Goal: Task Accomplishment & Management: Manage account settings

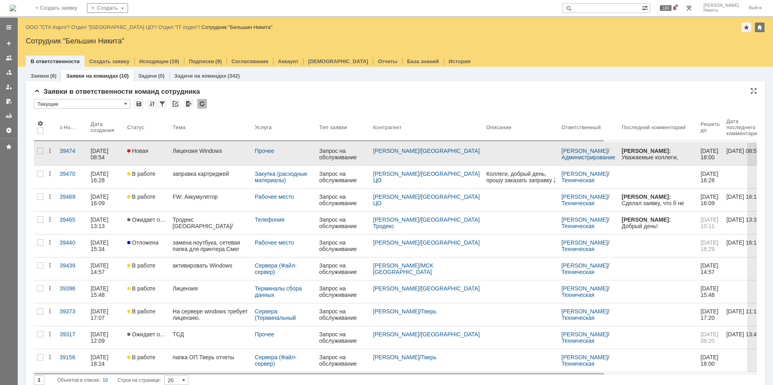
click at [182, 156] on link "Лицензия Windows" at bounding box center [210, 154] width 82 height 23
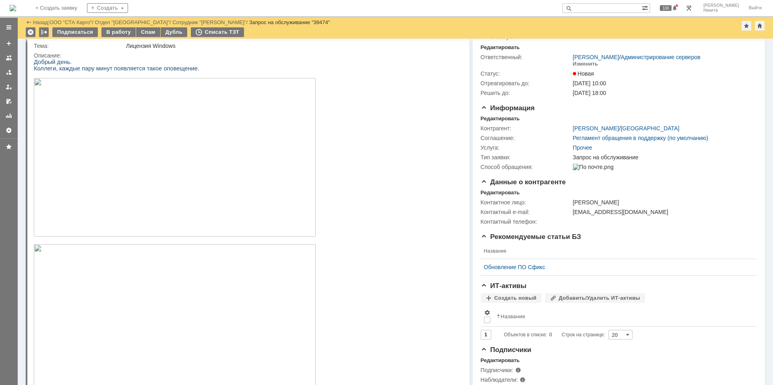
scroll to position [16, 0]
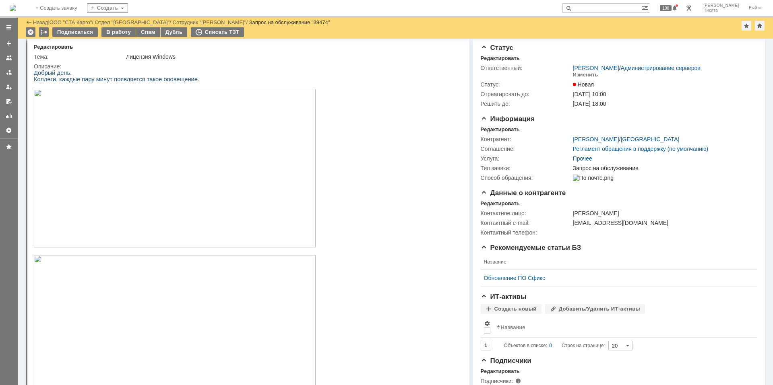
click at [169, 231] on img at bounding box center [175, 168] width 282 height 159
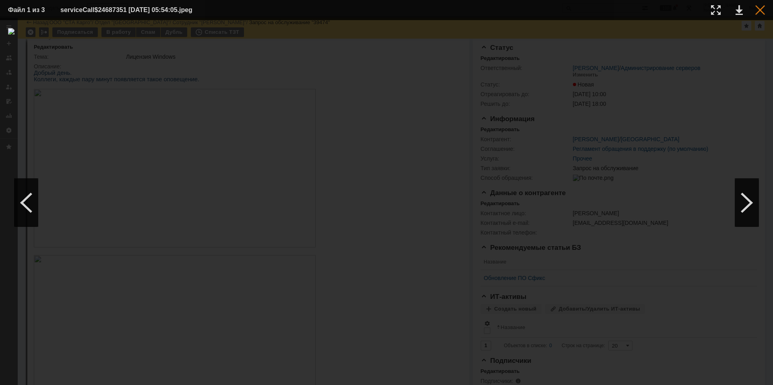
click at [758, 9] on div at bounding box center [760, 10] width 10 height 10
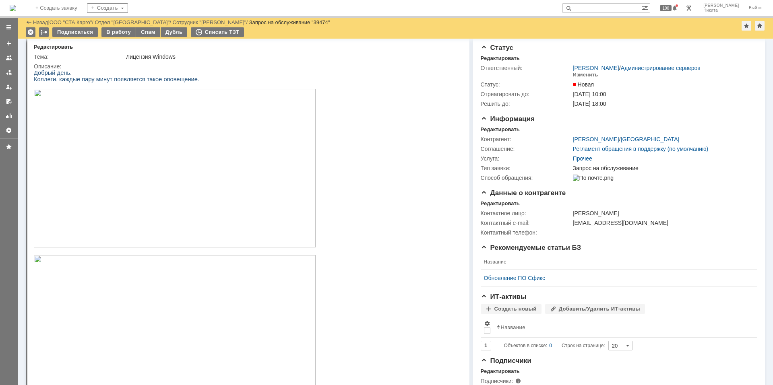
click at [360, 122] on p at bounding box center [244, 169] width 421 height 160
click at [488, 207] on div "Редактировать" at bounding box center [500, 203] width 39 height 6
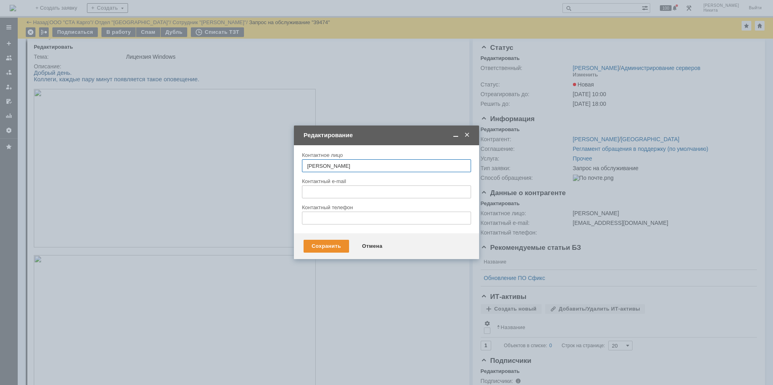
type input "[EMAIL_ADDRESS][DOMAIN_NAME]"
click at [380, 244] on div "Отмена" at bounding box center [372, 246] width 37 height 13
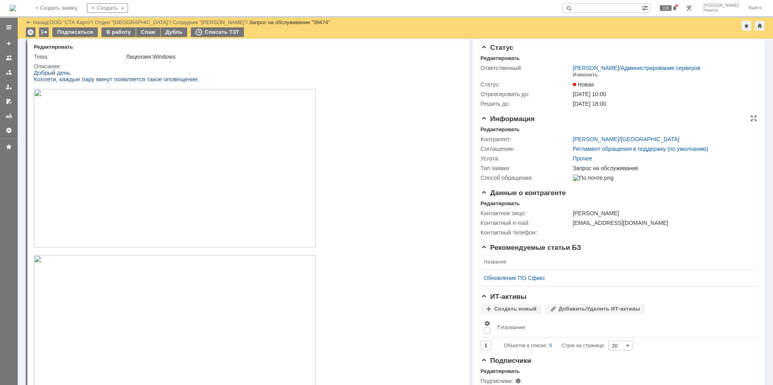
click at [492, 133] on div "Контрагент: [PERSON_NAME] / Краснодар Соглашение: Регламент обращения в поддерж…" at bounding box center [619, 158] width 276 height 50
click at [488, 130] on div "Редактировать" at bounding box center [500, 129] width 39 height 6
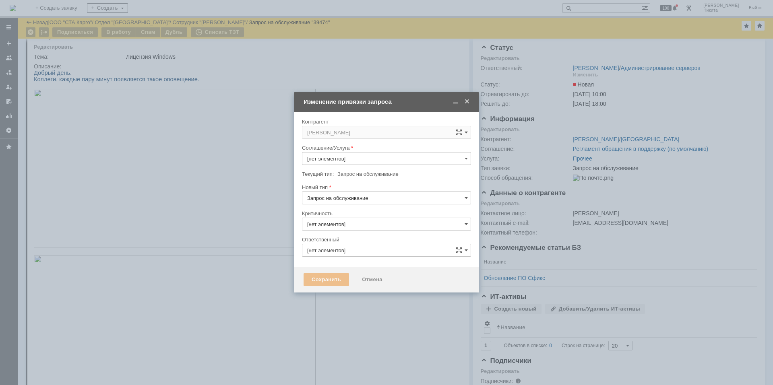
type input "Прочее"
type input "3. Низкая"
type input "[PERSON_NAME]"
type input "[не указано]"
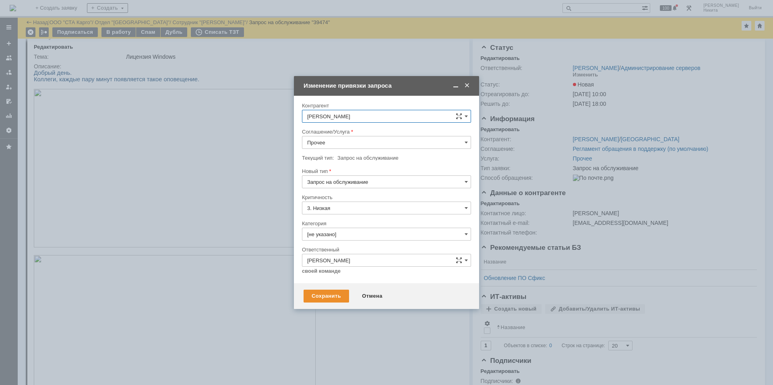
click at [338, 139] on input "Прочее" at bounding box center [386, 142] width 169 height 13
click at [341, 214] on span "Сервера (Терминальный сервер)" at bounding box center [386, 213] width 159 height 6
type input "Сервера (Терминальный сервер)"
click at [350, 229] on input "[не указано]" at bounding box center [386, 234] width 169 height 13
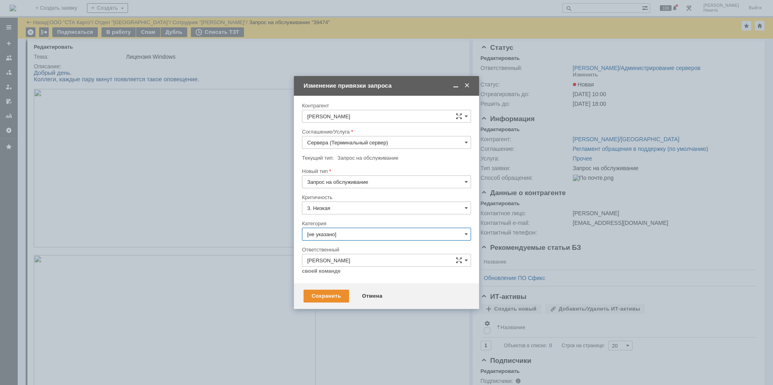
click at [364, 234] on input "[не указано]" at bounding box center [386, 234] width 169 height 13
click at [340, 321] on div "Прочее" at bounding box center [386, 315] width 168 height 13
type input "Прочее"
click at [327, 302] on div "Сохранить" at bounding box center [326, 296] width 45 height 13
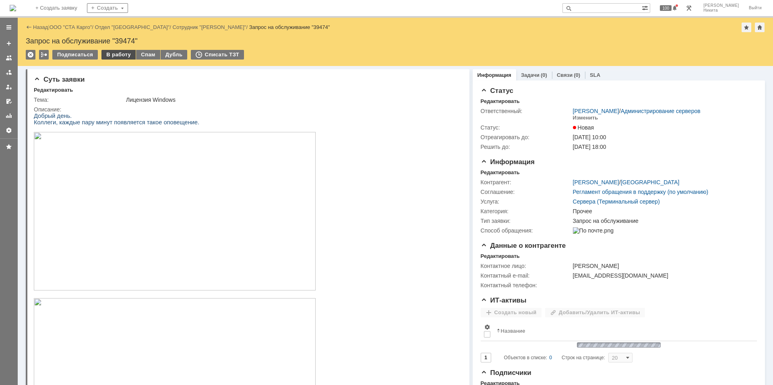
scroll to position [0, 0]
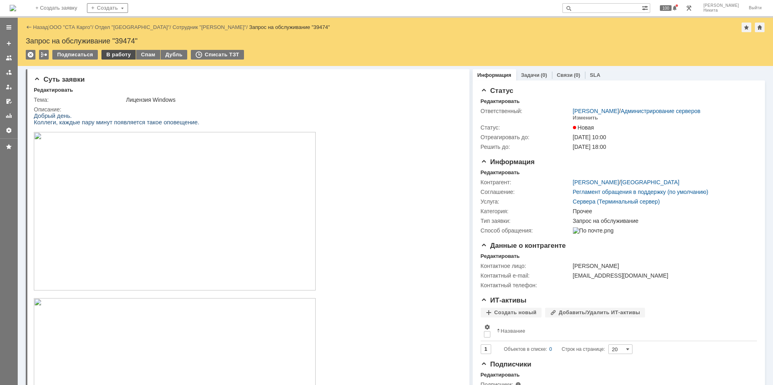
click at [119, 56] on div "В работу" at bounding box center [118, 55] width 34 height 10
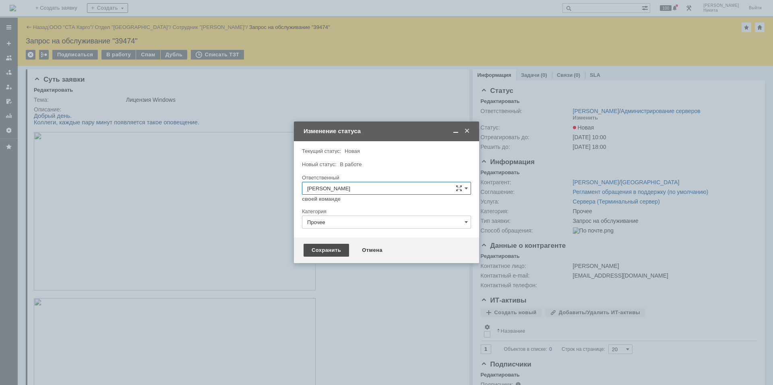
click at [331, 250] on div "Сохранить" at bounding box center [326, 250] width 45 height 13
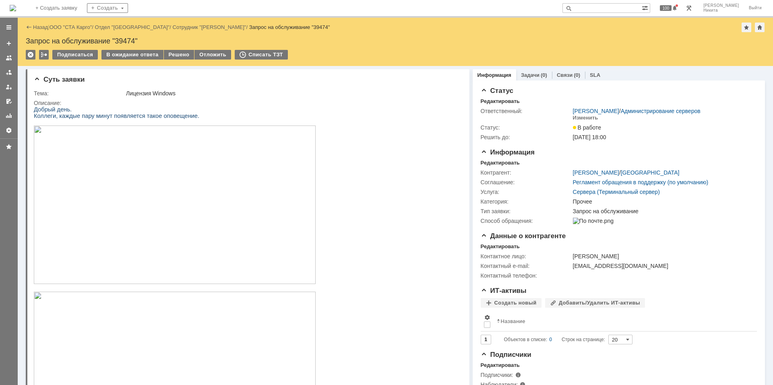
click at [16, 11] on img at bounding box center [13, 8] width 6 height 6
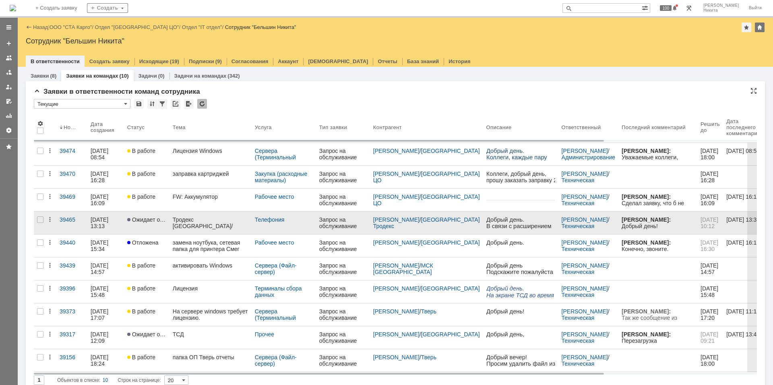
click at [189, 221] on div "Тродекс [GEOGRAPHIC_DATA]/телефония" at bounding box center [211, 223] width 76 height 13
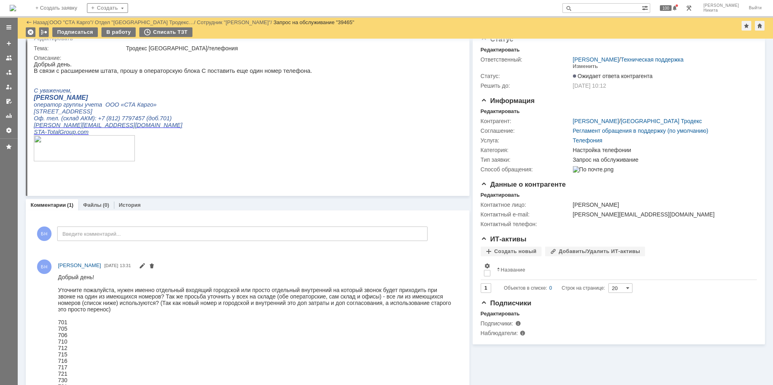
scroll to position [1, 0]
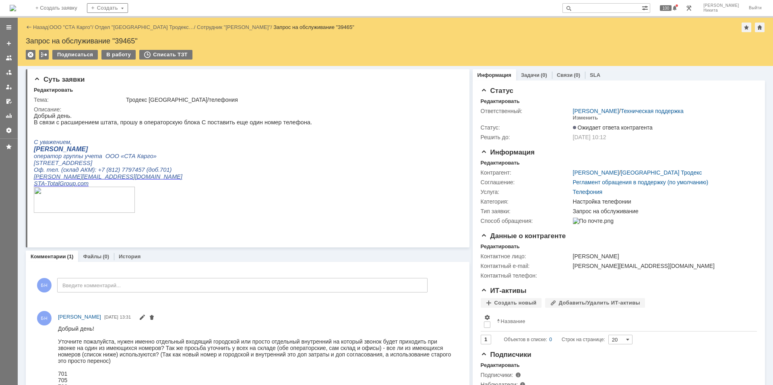
click at [16, 7] on img at bounding box center [13, 8] width 6 height 6
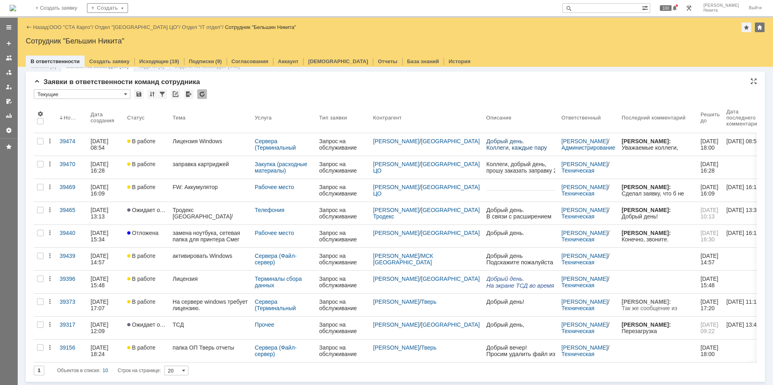
click at [204, 94] on div at bounding box center [202, 94] width 10 height 10
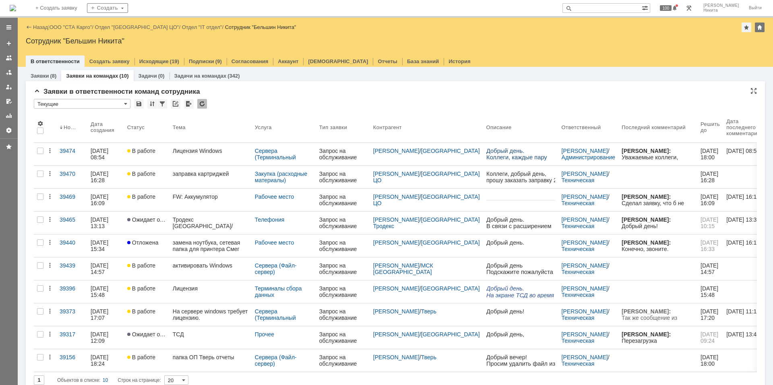
click at [202, 104] on div at bounding box center [202, 104] width 10 height 10
click at [200, 104] on div at bounding box center [202, 104] width 10 height 10
click at [204, 106] on div at bounding box center [202, 104] width 10 height 10
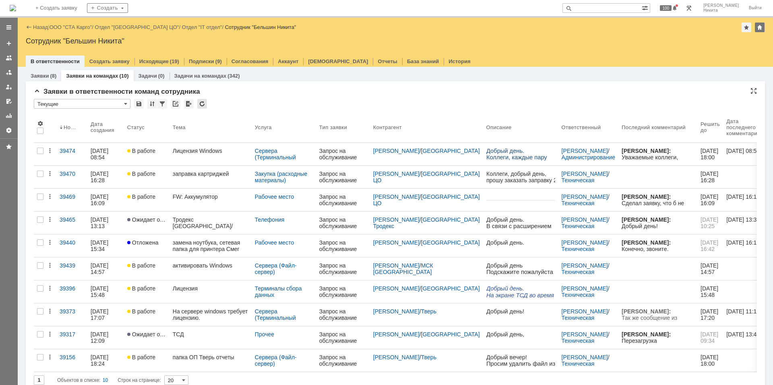
click at [204, 106] on div at bounding box center [202, 104] width 10 height 10
click at [15, 0] on div "На домашнюю" at bounding box center [13, 8] width 6 height 16
click at [16, 9] on img at bounding box center [13, 8] width 6 height 6
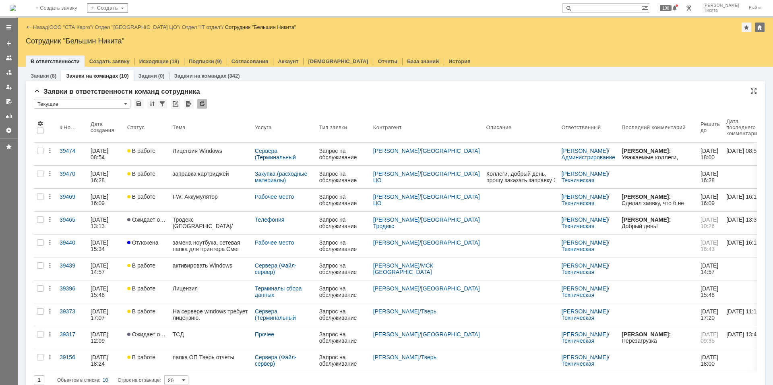
click at [200, 101] on div at bounding box center [202, 104] width 10 height 10
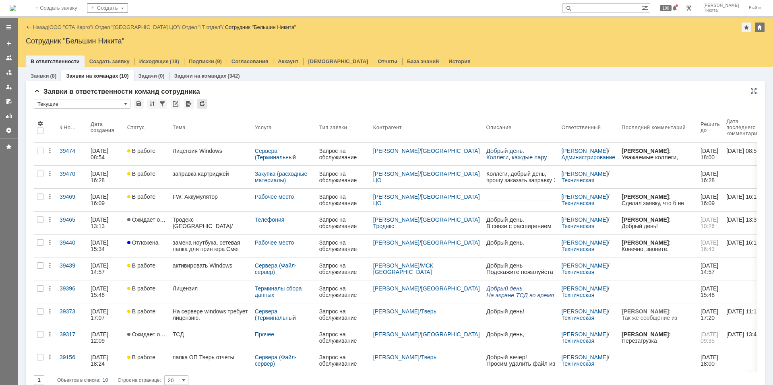
click at [200, 101] on div at bounding box center [202, 104] width 10 height 10
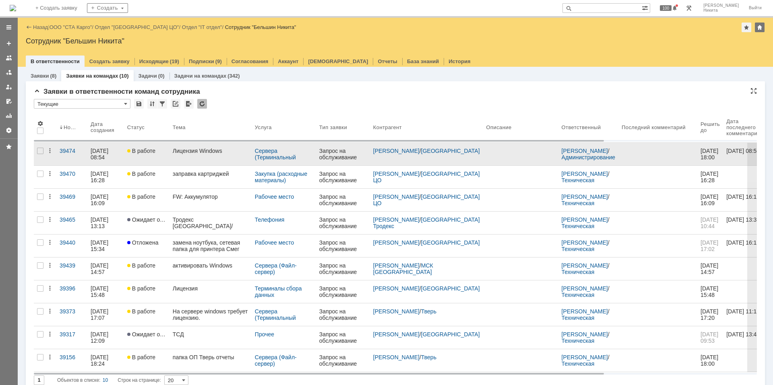
click at [199, 151] on div "Лицензия Windows" at bounding box center [211, 151] width 76 height 6
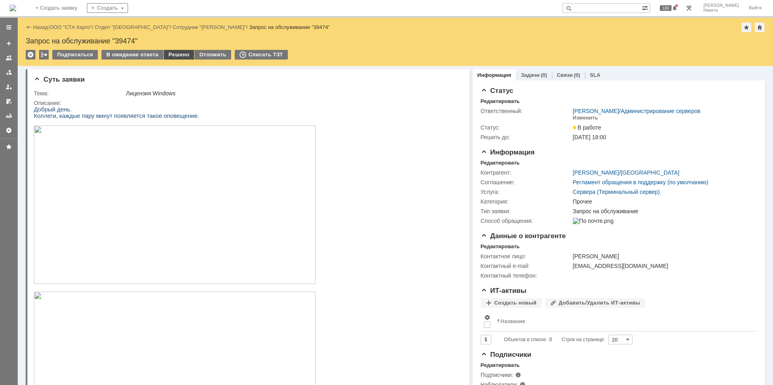
click at [166, 57] on div "Решено" at bounding box center [179, 55] width 31 height 10
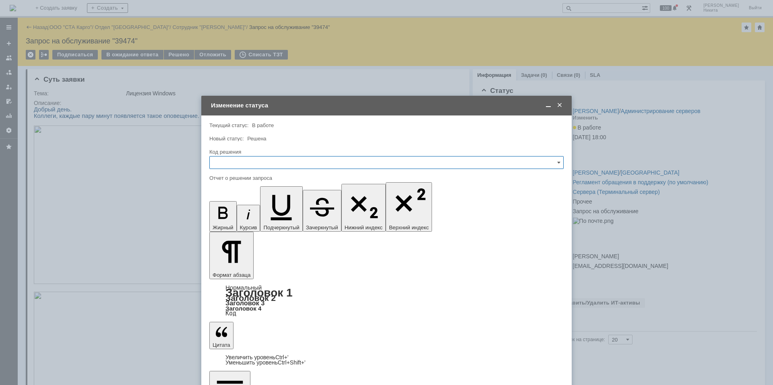
click at [276, 149] on div "Код решения" at bounding box center [386, 153] width 354 height 8
click at [276, 161] on input "text" at bounding box center [386, 162] width 354 height 13
click at [245, 268] on span "Решено" at bounding box center [387, 270] width 344 height 6
type input "Решено"
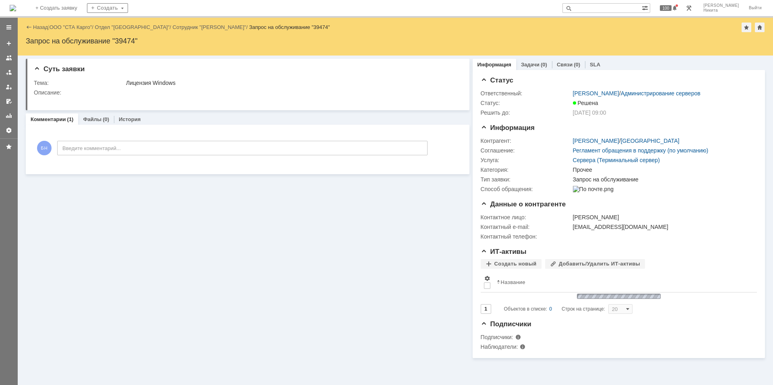
click at [16, 5] on img at bounding box center [13, 8] width 6 height 6
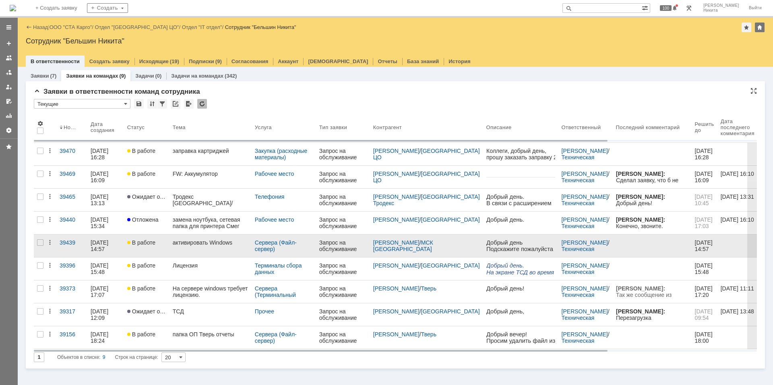
click at [199, 243] on div "активировать Windows" at bounding box center [211, 243] width 76 height 6
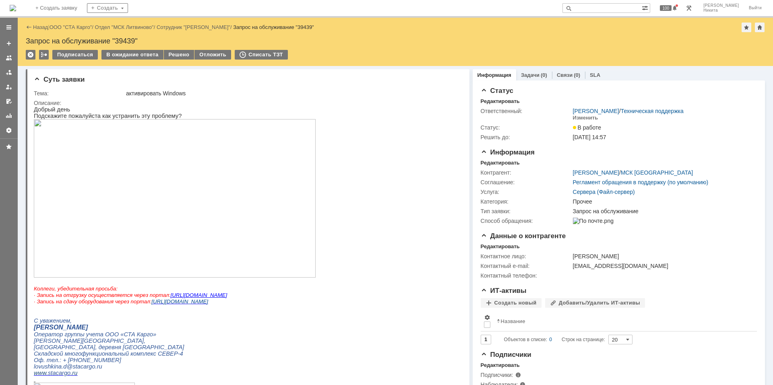
click at [186, 49] on div "Назад | ООО "СТА Карго" / Отдел "МСК Литвиново" / Сотрудник "[PERSON_NAME]" / З…" at bounding box center [395, 42] width 755 height 48
click at [180, 60] on td "Решено" at bounding box center [179, 55] width 31 height 10
click at [178, 55] on div "Решено" at bounding box center [179, 55] width 31 height 10
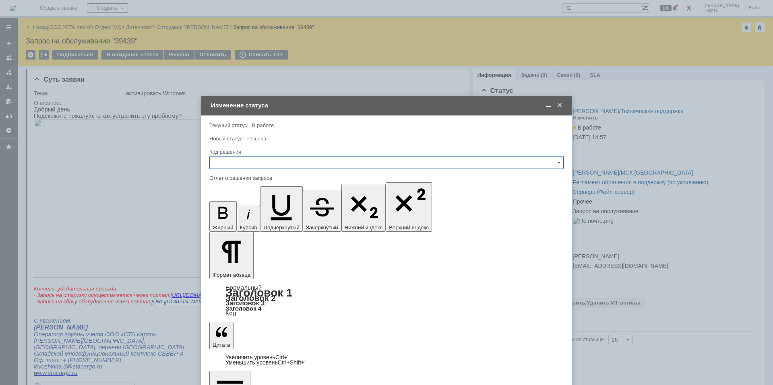
click at [289, 160] on input "text" at bounding box center [386, 162] width 354 height 13
click at [247, 267] on div "Решено" at bounding box center [386, 270] width 353 height 13
type input "Решено"
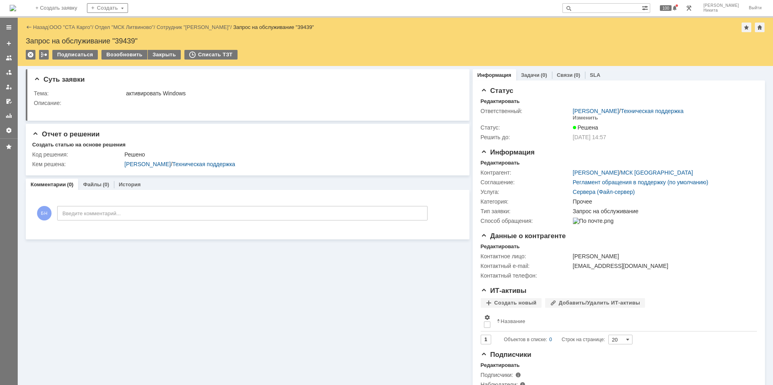
click at [16, 6] on img at bounding box center [13, 8] width 6 height 6
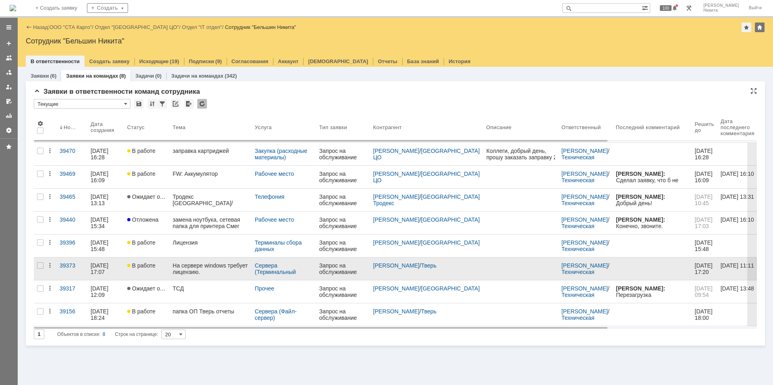
click at [199, 268] on div "На сервере windows требует лицензию." at bounding box center [211, 268] width 76 height 13
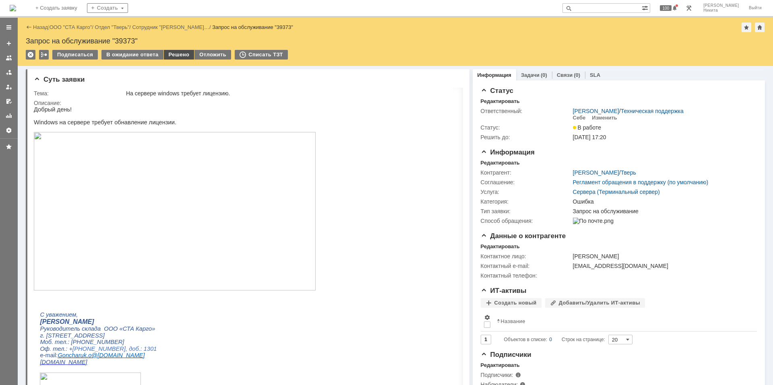
click at [173, 58] on div "Решено" at bounding box center [179, 55] width 31 height 10
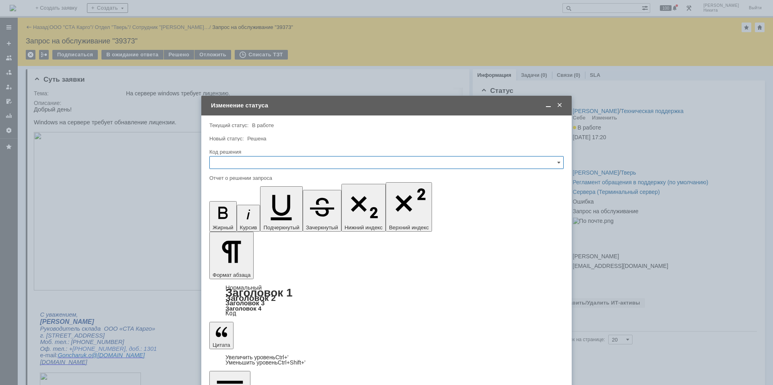
click at [274, 167] on input "text" at bounding box center [386, 162] width 354 height 13
click at [248, 275] on div "Решено" at bounding box center [386, 270] width 353 height 13
type input "Решено"
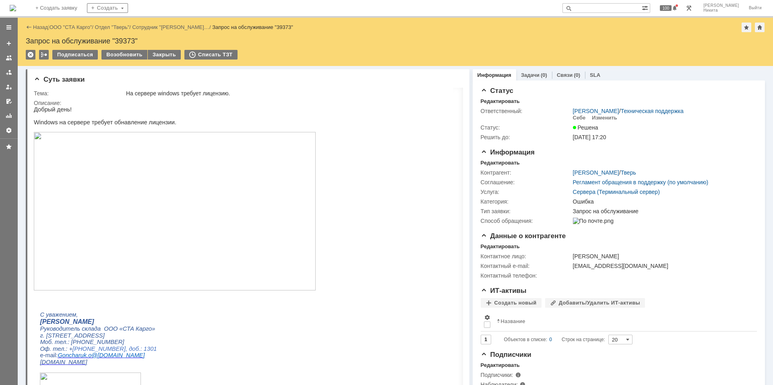
click at [16, 9] on img at bounding box center [13, 8] width 6 height 6
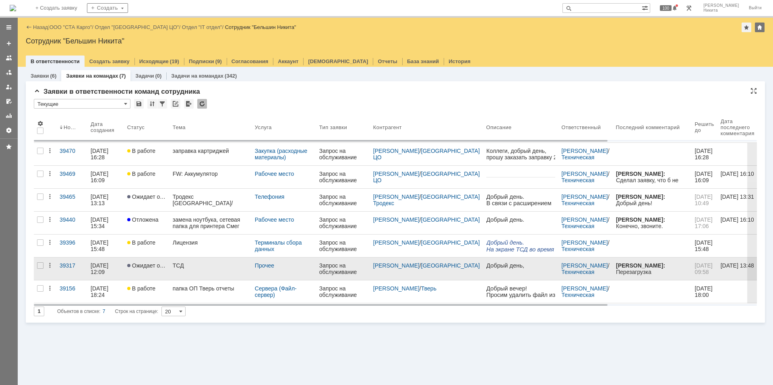
click at [190, 269] on div "ТСД" at bounding box center [211, 265] width 76 height 6
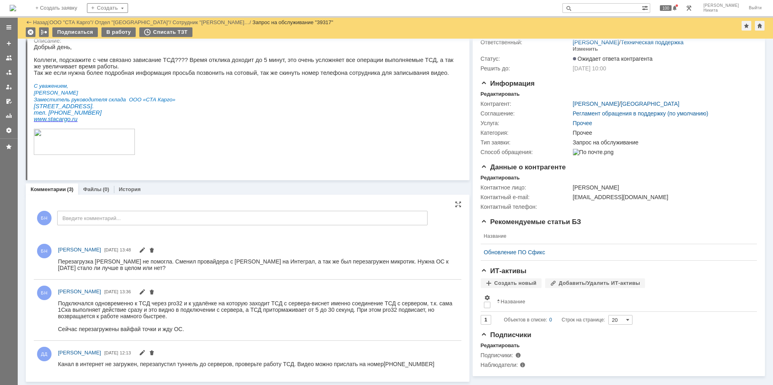
scroll to position [42, 0]
click at [144, 364] on div "Канал в интернет не загружен, перезапустил туннель до серверов, проверьте работ…" at bounding box center [246, 364] width 376 height 6
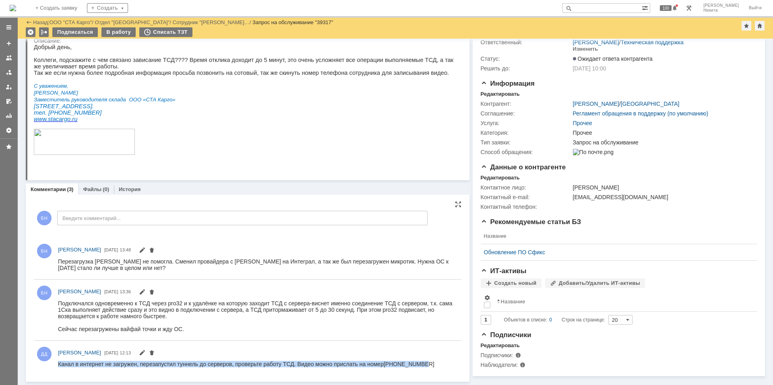
click at [144, 364] on div "Канал в интернет не загружен, перезапустил туннель до серверов, проверьте работ…" at bounding box center [246, 364] width 376 height 6
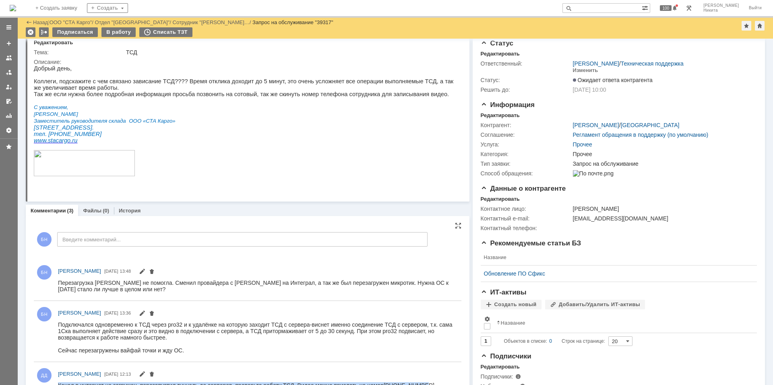
scroll to position [0, 0]
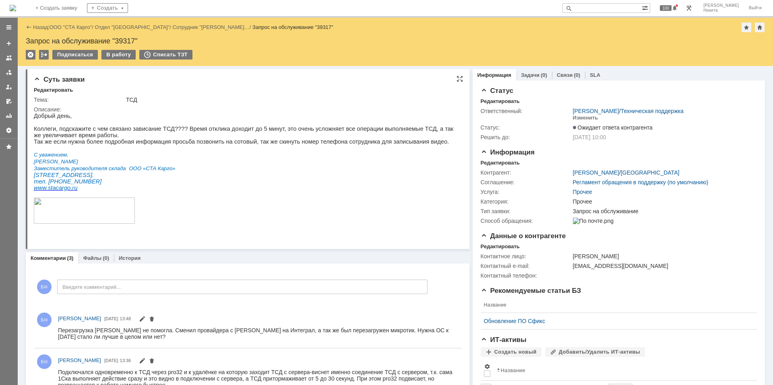
click at [130, 158] on p "С уважением," at bounding box center [244, 154] width 421 height 7
click at [16, 10] on img at bounding box center [13, 8] width 6 height 6
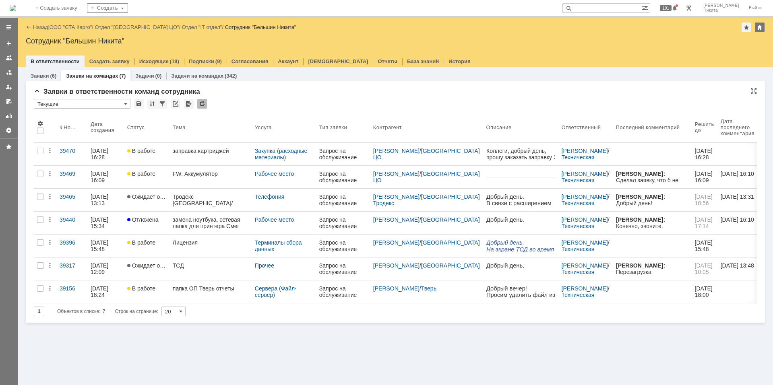
click at [201, 105] on div at bounding box center [202, 104] width 10 height 10
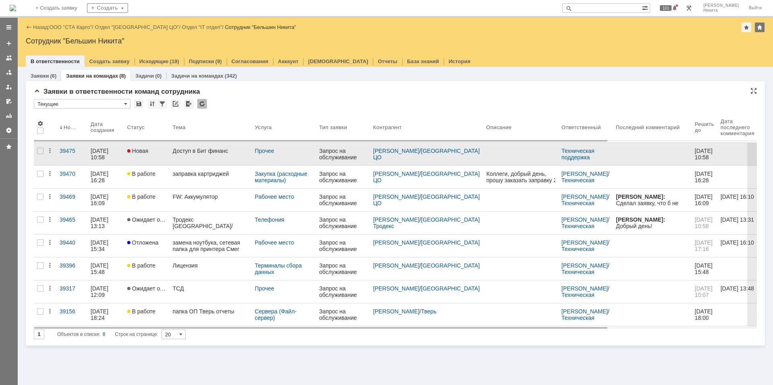
click at [192, 151] on div "Доступ в Бит финанс" at bounding box center [211, 151] width 76 height 6
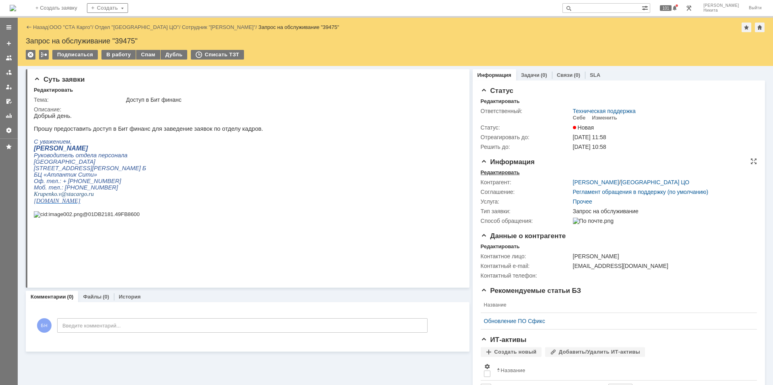
click at [491, 171] on div "Редактировать" at bounding box center [500, 172] width 39 height 6
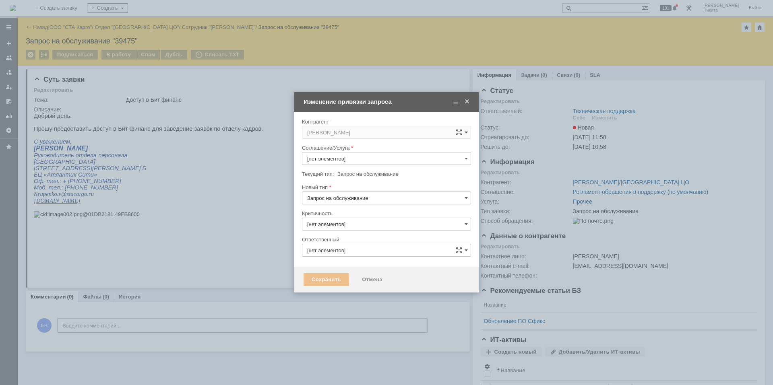
type input "Прочее"
type input "Техническая поддержка"
type input "3. Низкая"
type input "[не указано]"
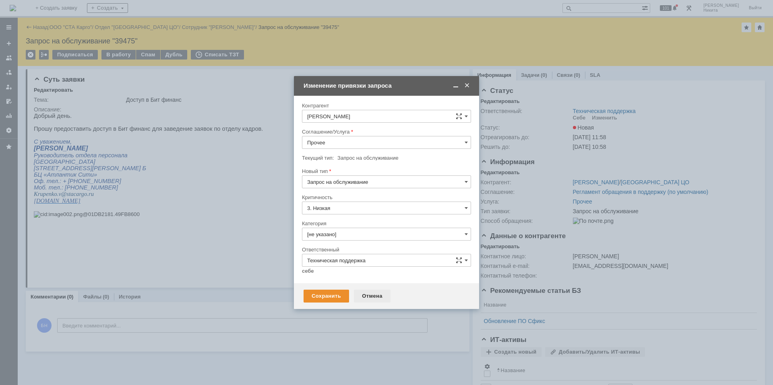
click at [374, 296] on div "Отмена" at bounding box center [372, 296] width 37 height 13
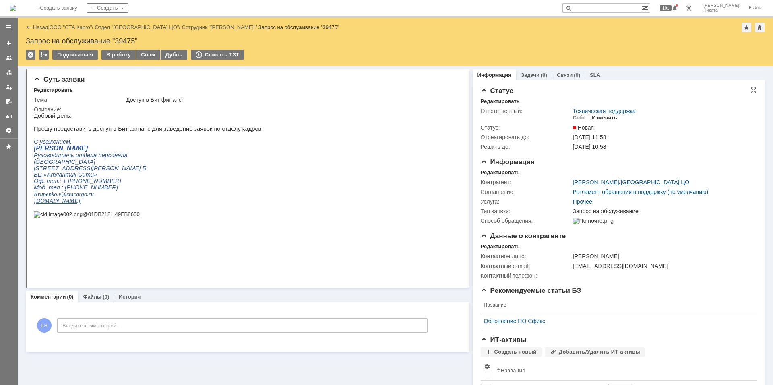
click at [600, 116] on div "Изменить" at bounding box center [604, 118] width 25 height 6
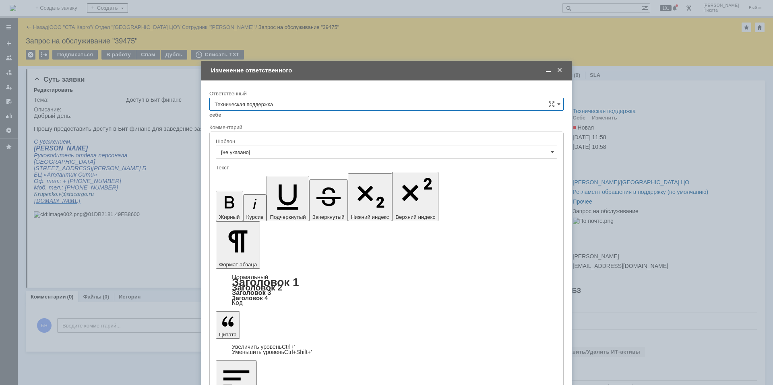
click at [359, 112] on div "себе своей команде" at bounding box center [386, 115] width 354 height 8
click at [357, 109] on input "Техническая поддержка" at bounding box center [386, 104] width 354 height 13
click at [322, 168] on div "Поддержка 1С" at bounding box center [386, 171] width 353 height 13
type input "Поддержка 1С"
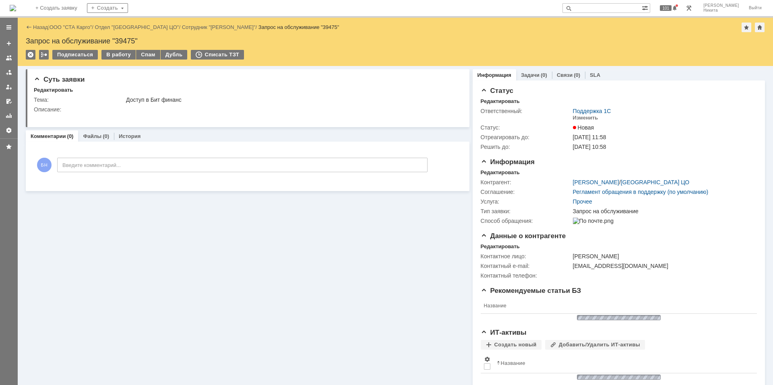
scroll to position [0, 0]
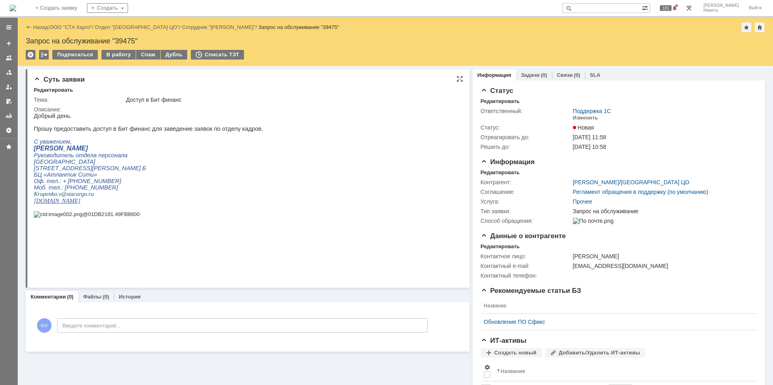
click at [200, 164] on p "[GEOGRAPHIC_DATA]" at bounding box center [148, 162] width 229 height 6
click at [16, 6] on img at bounding box center [13, 8] width 6 height 6
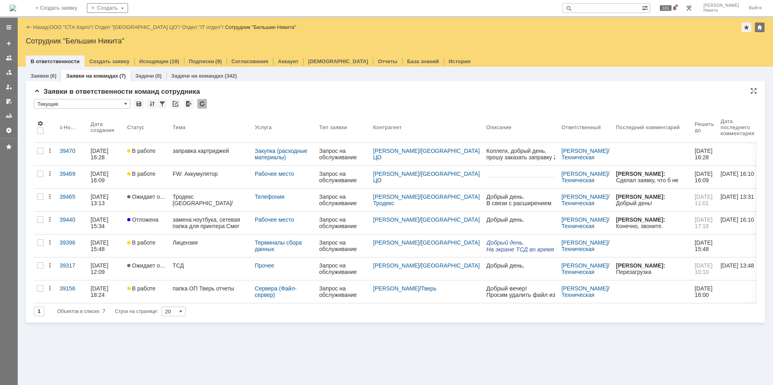
click at [273, 97] on div "Заявки в ответственности команд сотрудника * Текущие Результаты поиска: 1 Объек…" at bounding box center [395, 205] width 723 height 235
click at [203, 104] on div at bounding box center [202, 104] width 10 height 10
click at [203, 105] on div at bounding box center [202, 104] width 10 height 10
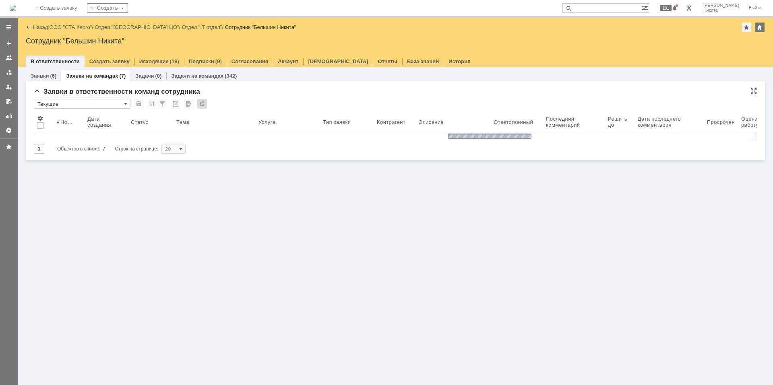
click at [240, 91] on div "Заявки в ответственности команд сотрудника" at bounding box center [395, 92] width 723 height 8
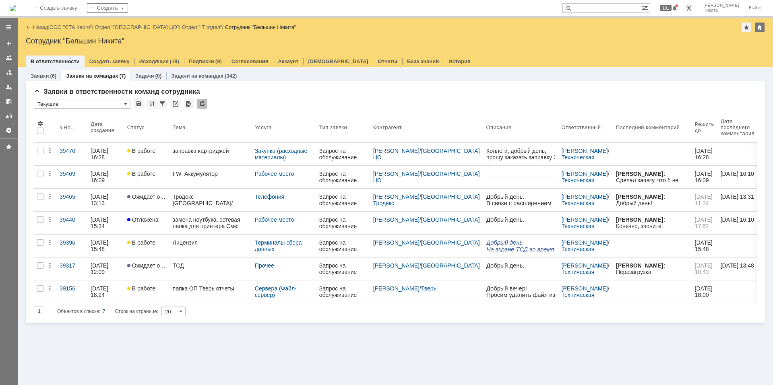
click at [195, 107] on div "* Текущие" at bounding box center [395, 104] width 723 height 10
click at [199, 105] on div at bounding box center [202, 104] width 10 height 10
click at [6, 181] on div at bounding box center [9, 202] width 18 height 368
click at [204, 106] on div at bounding box center [202, 104] width 10 height 10
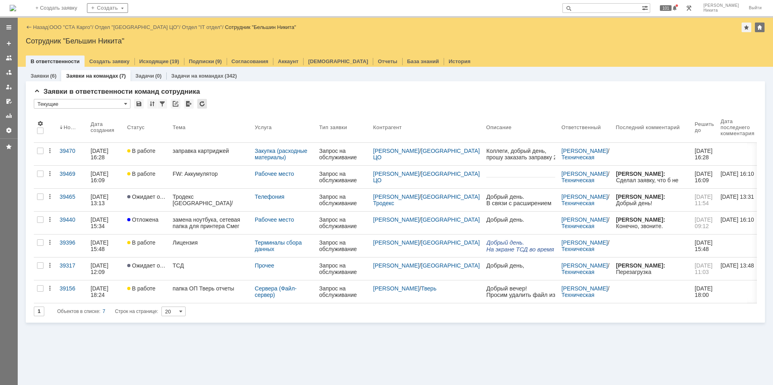
click at [204, 106] on div at bounding box center [202, 104] width 10 height 10
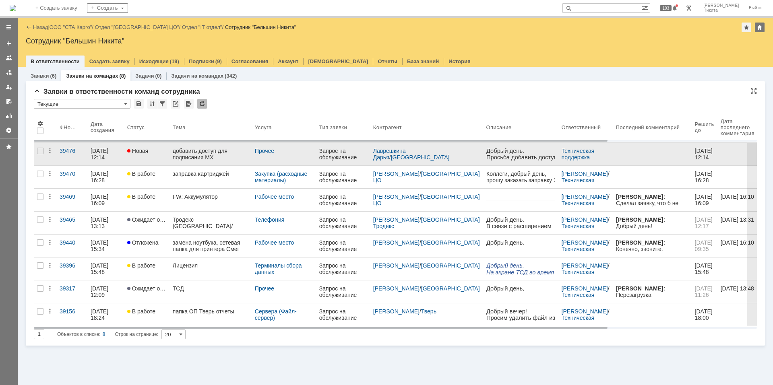
click at [215, 147] on link "добавить доступ для подписания МХ" at bounding box center [210, 154] width 82 height 23
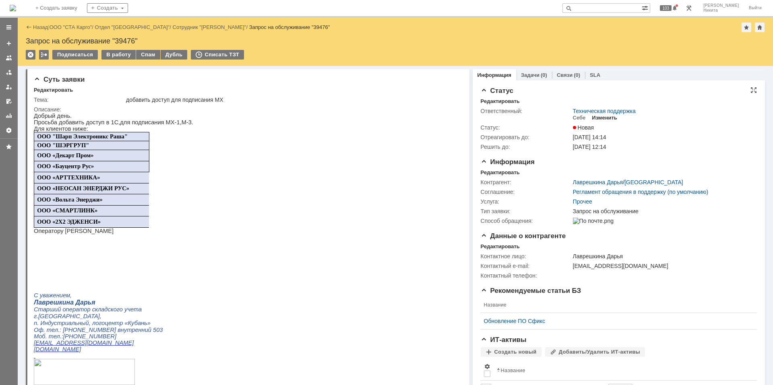
click at [605, 118] on div "Изменить" at bounding box center [604, 118] width 25 height 6
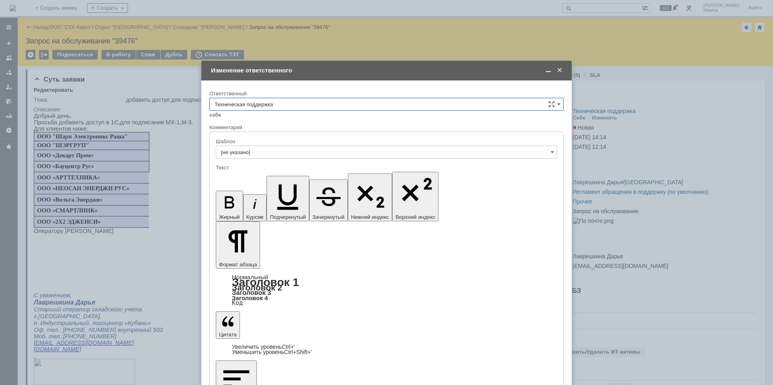
click at [341, 105] on input "Техническая поддержка" at bounding box center [386, 104] width 354 height 13
click at [319, 167] on div "Поддержка 1С" at bounding box center [386, 171] width 353 height 13
type input "Поддержка 1С"
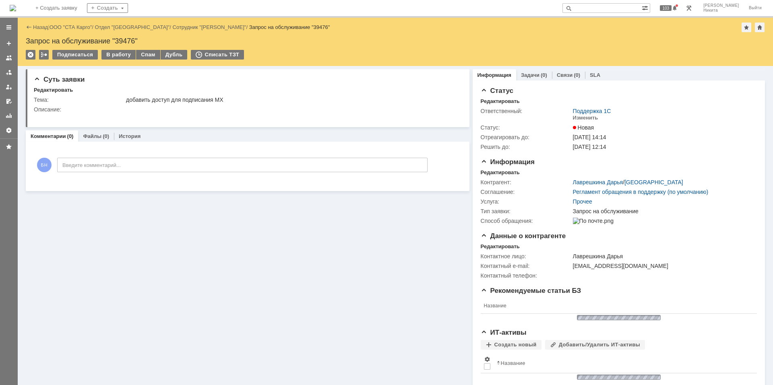
scroll to position [0, 0]
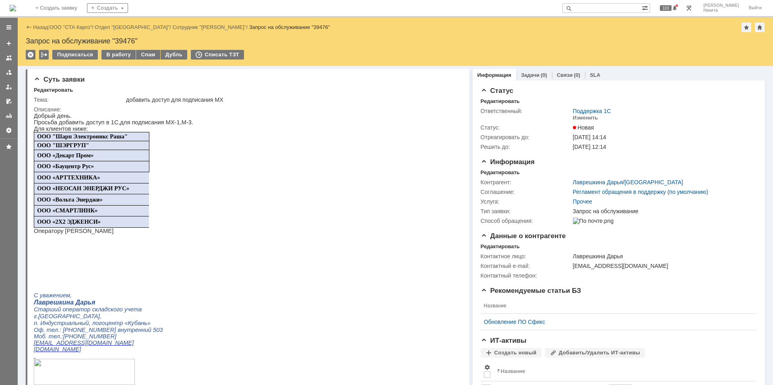
click at [16, 5] on img at bounding box center [13, 8] width 6 height 6
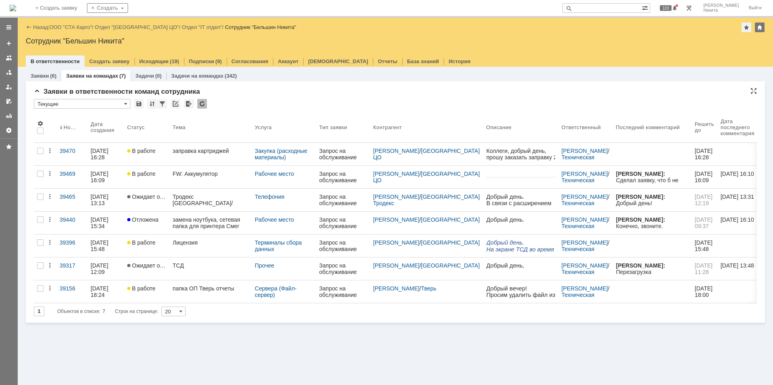
click at [202, 107] on div at bounding box center [202, 104] width 10 height 10
click at [200, 105] on div at bounding box center [202, 104] width 10 height 10
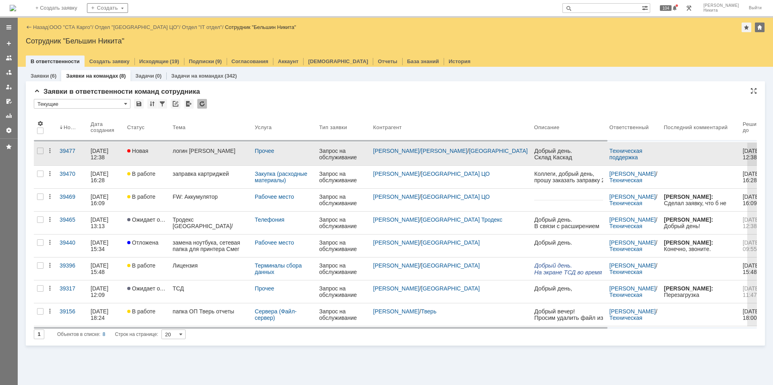
click at [210, 148] on div "логин [PERSON_NAME]" at bounding box center [211, 151] width 76 height 6
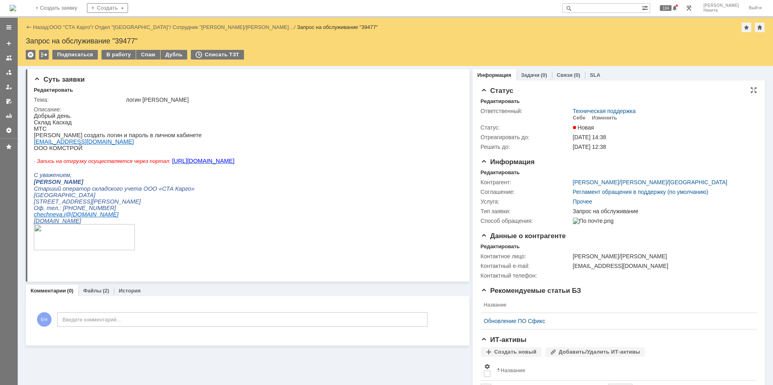
click at [597, 121] on td "Изменить" at bounding box center [605, 118] width 32 height 8
click at [597, 117] on div "Изменить" at bounding box center [604, 118] width 25 height 6
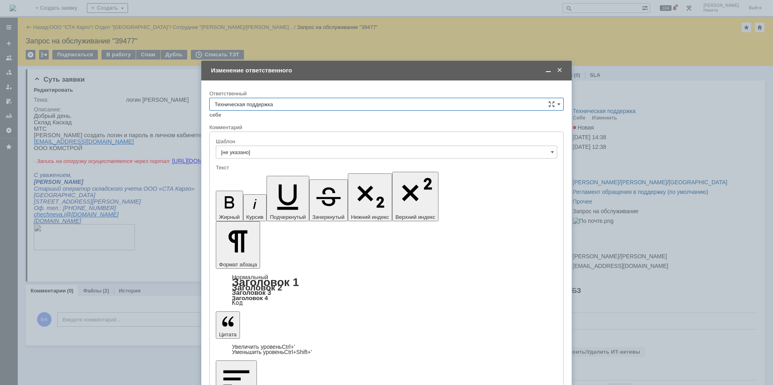
click at [291, 101] on input "Техническая поддержка" at bounding box center [386, 104] width 354 height 13
click at [276, 166] on div "Поддержка 1С" at bounding box center [386, 171] width 353 height 13
type input "Поддержка 1С"
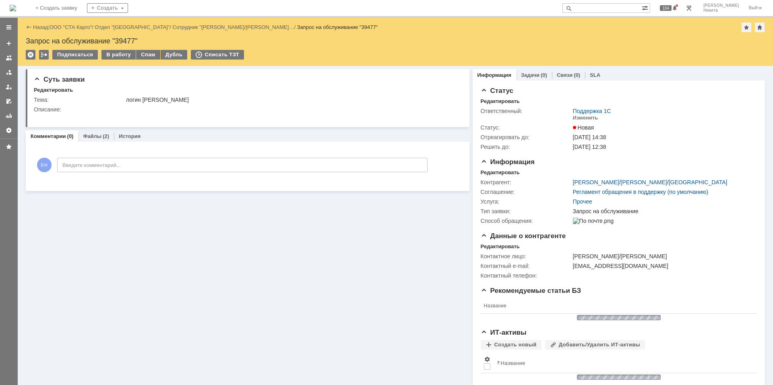
scroll to position [0, 0]
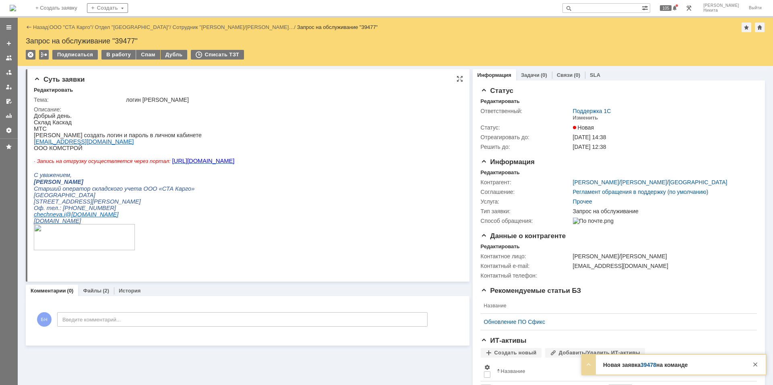
click at [98, 112] on div "Описание:" at bounding box center [246, 109] width 425 height 6
click at [16, 11] on img at bounding box center [13, 8] width 6 height 6
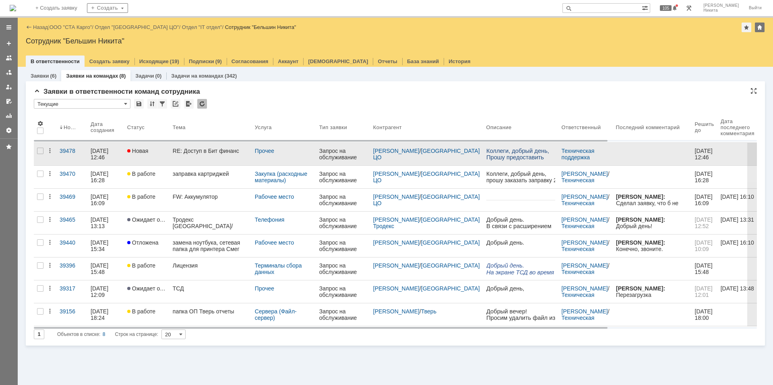
click at [211, 147] on link "RE: Доступ в Бит финанс" at bounding box center [210, 154] width 82 height 23
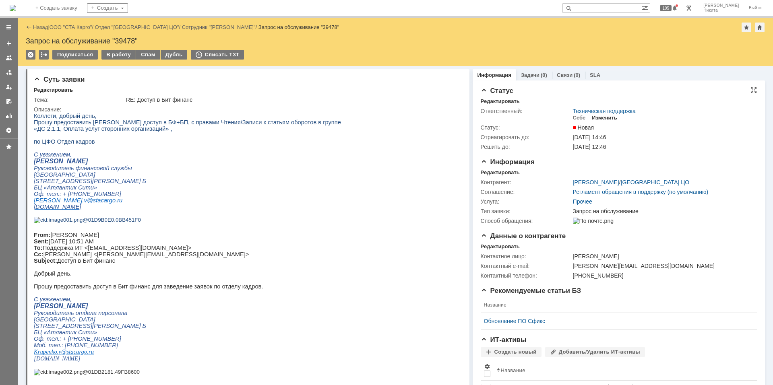
click at [603, 117] on div "Изменить" at bounding box center [604, 118] width 25 height 6
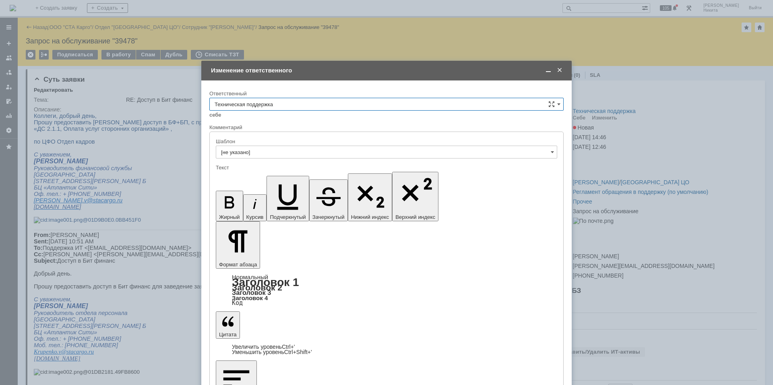
click at [255, 111] on div "себе своей команде" at bounding box center [386, 115] width 354 height 8
click at [255, 108] on input "Техническая поддержка" at bounding box center [386, 104] width 354 height 13
click at [263, 134] on span "Поддержка 1С" at bounding box center [387, 131] width 344 height 6
type input "Поддержка 1С"
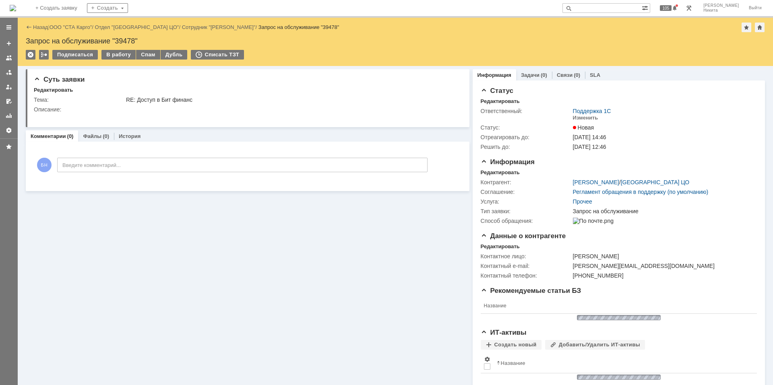
scroll to position [0, 0]
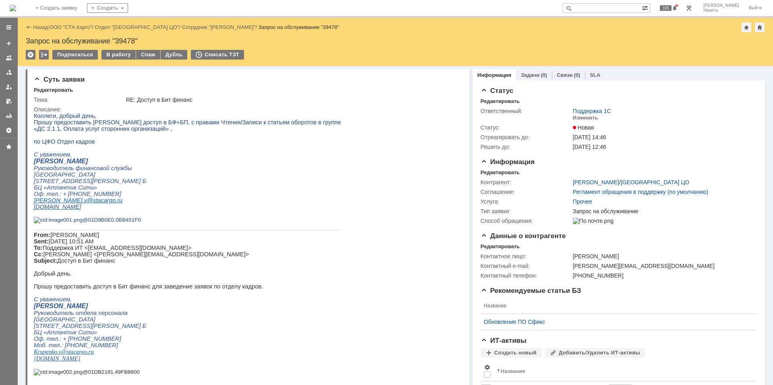
click at [16, 8] on img at bounding box center [13, 8] width 6 height 6
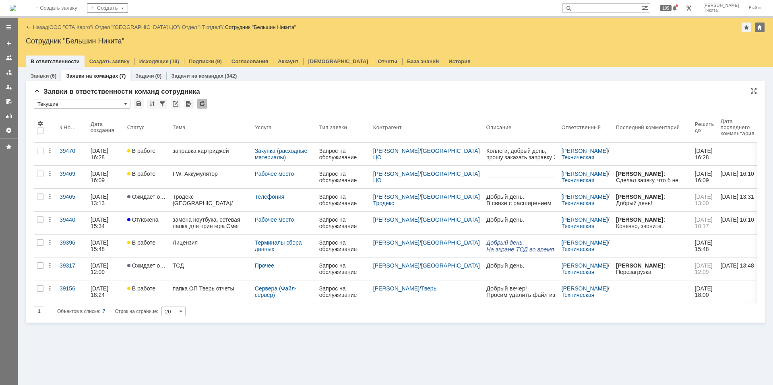
click at [208, 102] on div "* Текущие" at bounding box center [395, 104] width 723 height 10
click at [202, 103] on div at bounding box center [202, 104] width 10 height 10
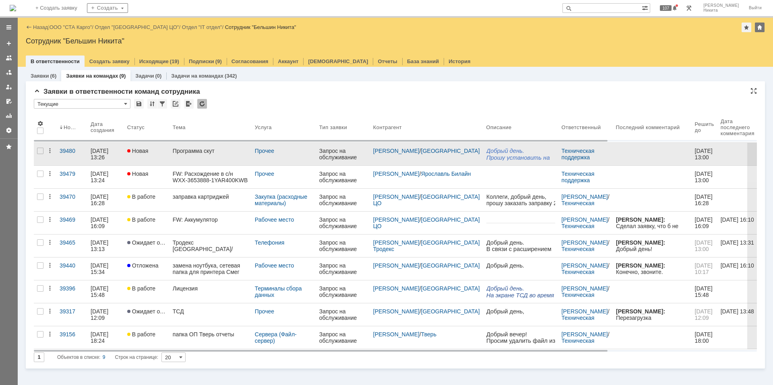
click at [197, 155] on link "Программа скут" at bounding box center [210, 154] width 82 height 23
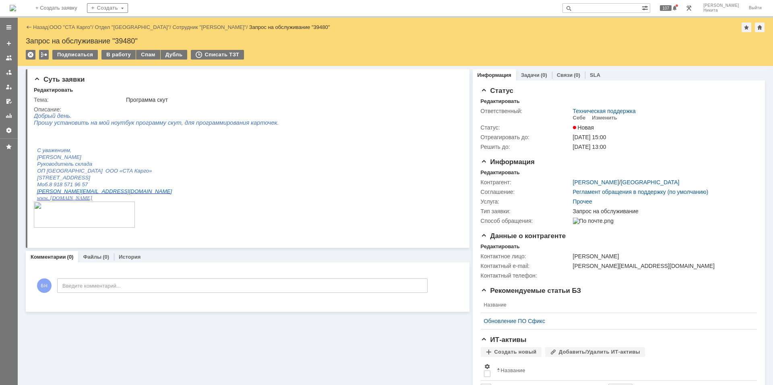
click at [16, 6] on img at bounding box center [13, 8] width 6 height 6
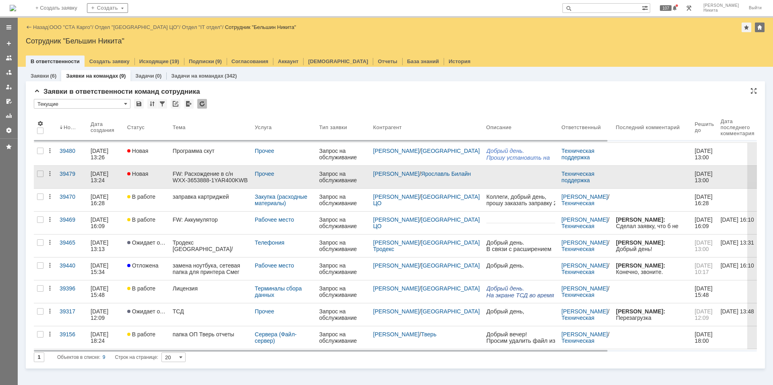
click at [198, 169] on link "FW: Расхождение в с/н WXX-3653888-1YAR400KWB" at bounding box center [210, 177] width 82 height 23
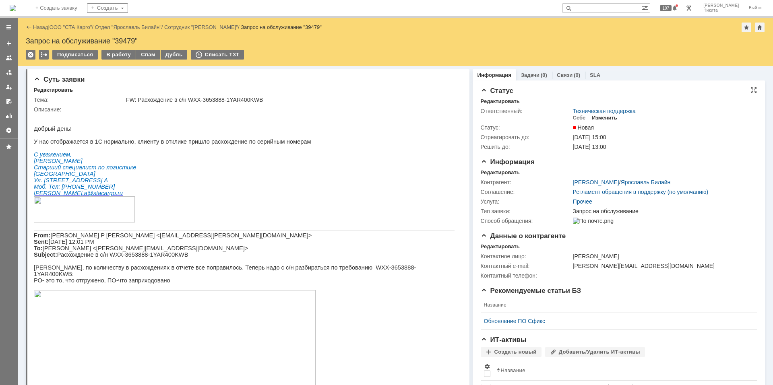
click at [594, 116] on div "Изменить" at bounding box center [604, 118] width 25 height 6
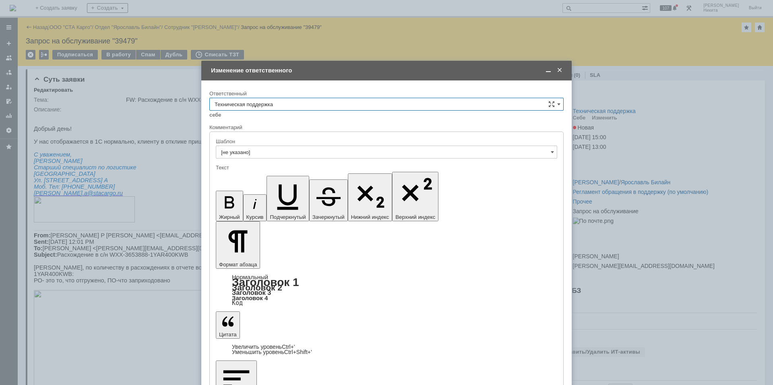
click at [380, 106] on input "Техническая поддержка" at bounding box center [386, 104] width 354 height 13
click at [341, 206] on div "Поддержка 1С" at bounding box center [386, 211] width 353 height 13
type input "Поддержка 1С"
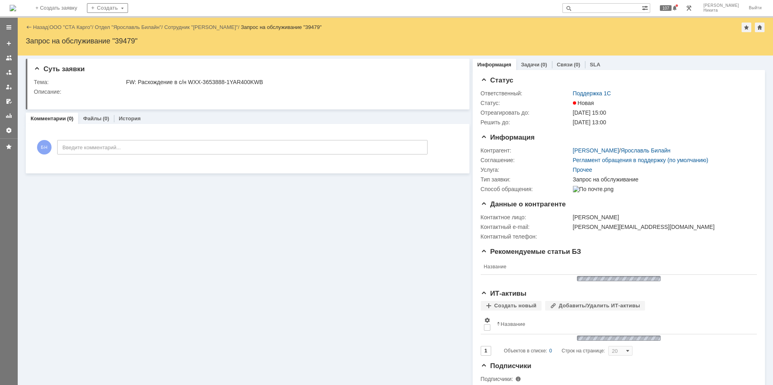
scroll to position [0, 0]
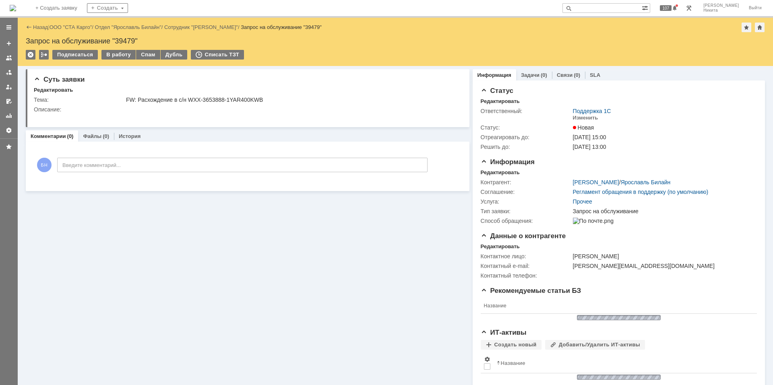
click at [16, 11] on img at bounding box center [13, 8] width 6 height 6
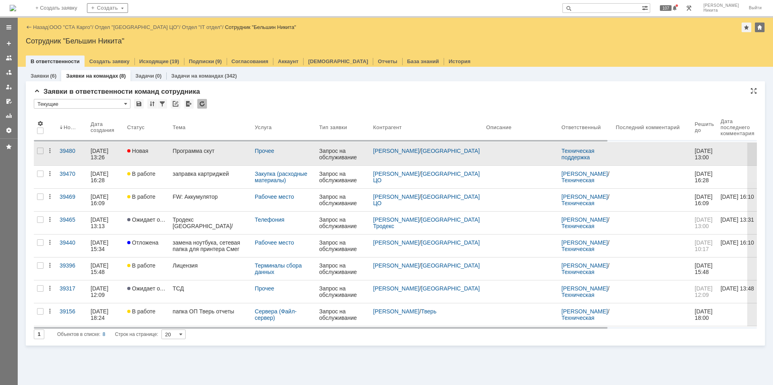
click at [226, 158] on link "Программа скут" at bounding box center [210, 154] width 82 height 23
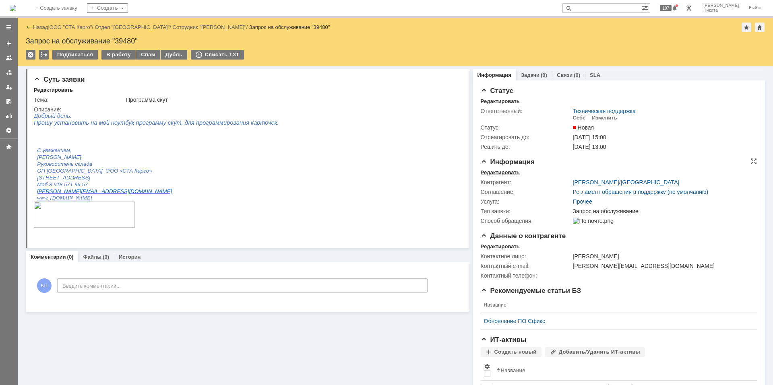
click at [494, 173] on div "Редактировать" at bounding box center [500, 172] width 39 height 6
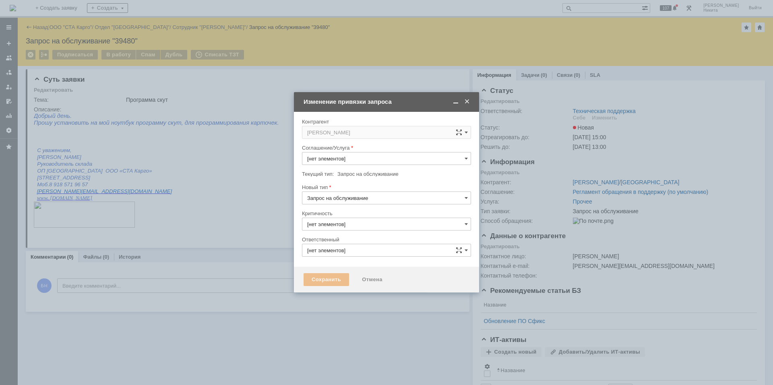
type input "3. Низкая"
type input "[не указано]"
type input "Техническая поддержка"
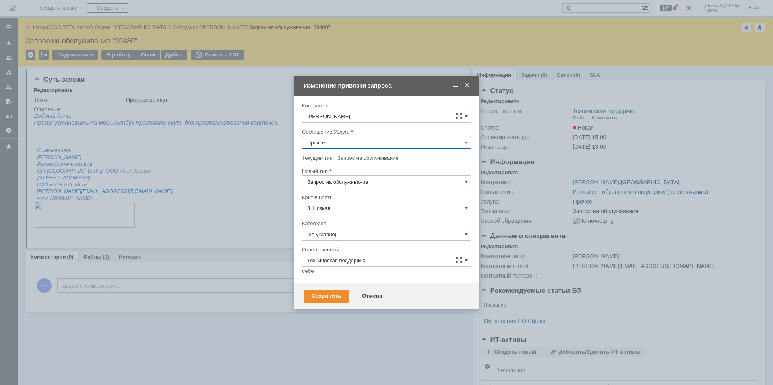
click at [333, 141] on input "Прочее" at bounding box center [386, 142] width 169 height 13
click at [340, 224] on span "Рабочее место" at bounding box center [386, 224] width 159 height 6
type input "Рабочее место"
click at [343, 237] on input "[не указано]" at bounding box center [386, 234] width 169 height 13
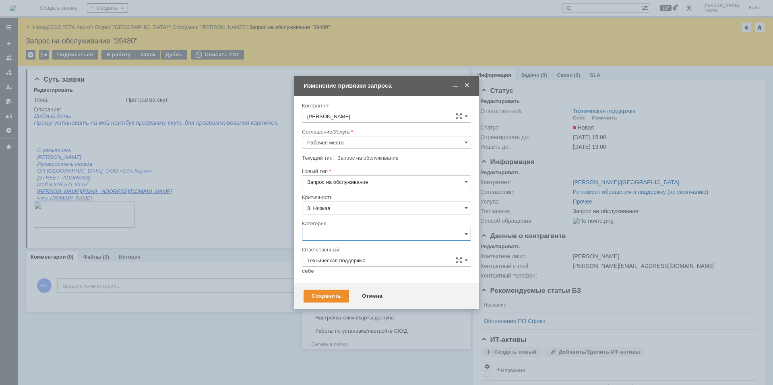
scroll to position [317, 0]
click at [365, 321] on span "Работы по установке/настройке СКУД" at bounding box center [386, 317] width 159 height 6
type input "Работы по установке/настройке СКУД"
click at [305, 275] on div at bounding box center [386, 278] width 169 height 6
click at [308, 273] on link "себе" at bounding box center [308, 271] width 12 height 6
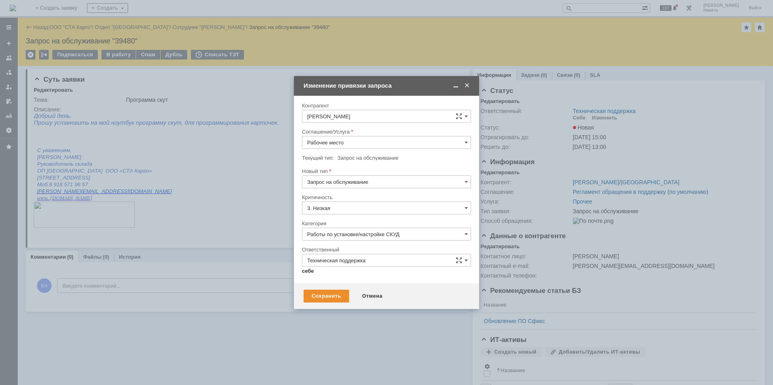
type input "[PERSON_NAME]"
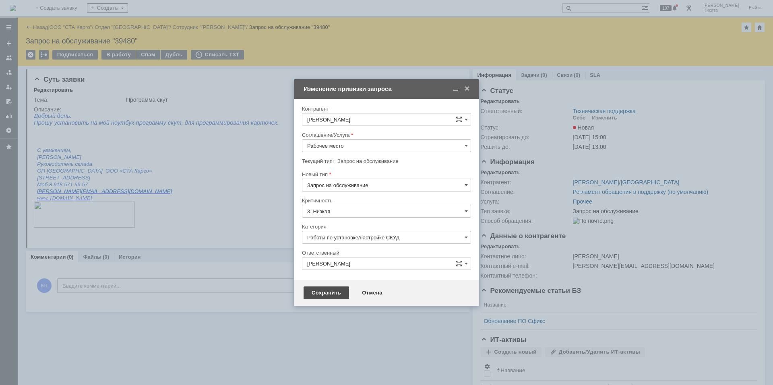
click at [330, 297] on div "Сохранить" at bounding box center [326, 293] width 45 height 13
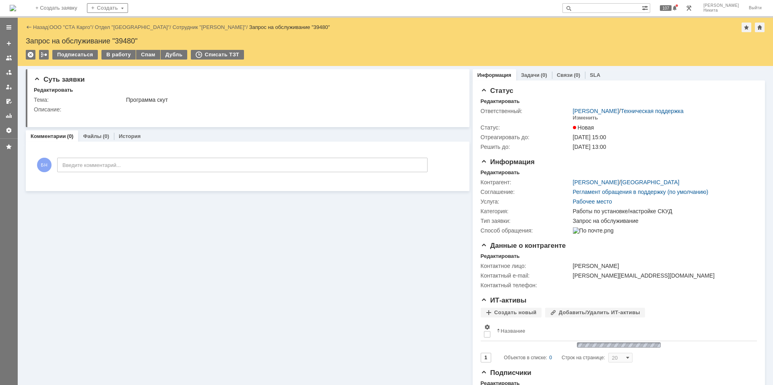
scroll to position [0, 0]
click at [119, 54] on div "В работу" at bounding box center [118, 55] width 34 height 10
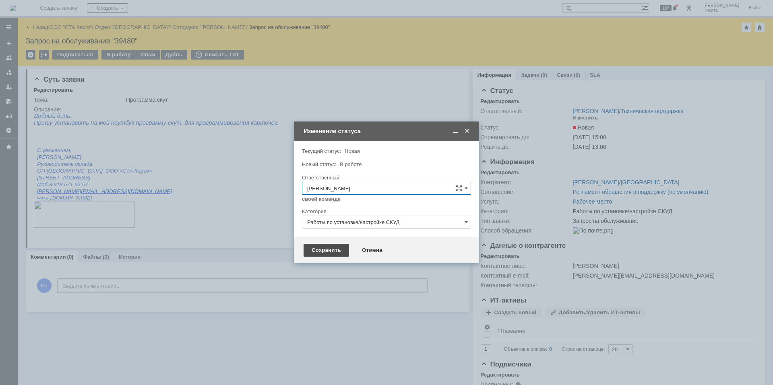
click at [334, 247] on div "Сохранить" at bounding box center [326, 250] width 45 height 13
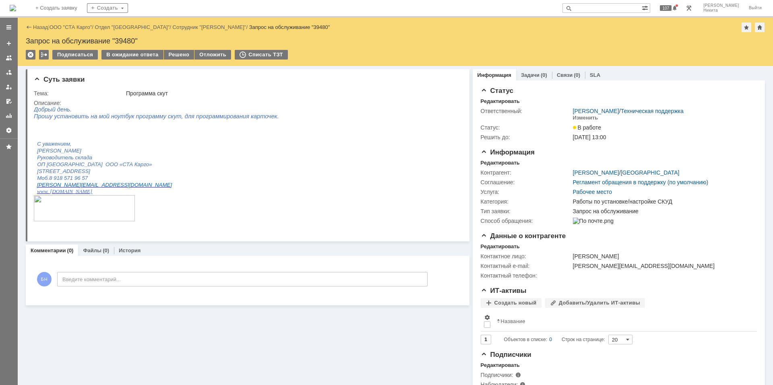
click at [16, 9] on img at bounding box center [13, 8] width 6 height 6
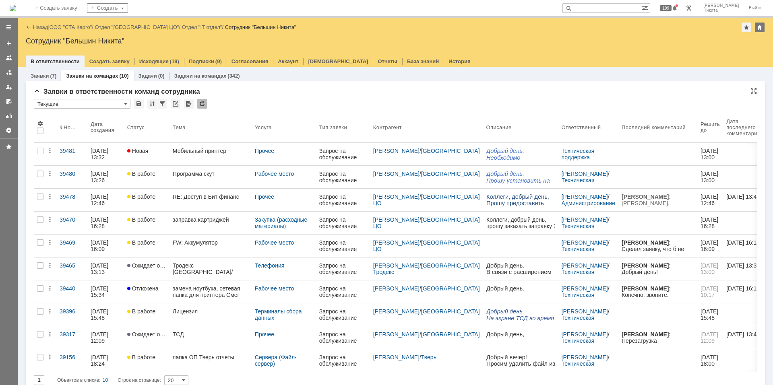
click at [202, 104] on div at bounding box center [202, 104] width 10 height 10
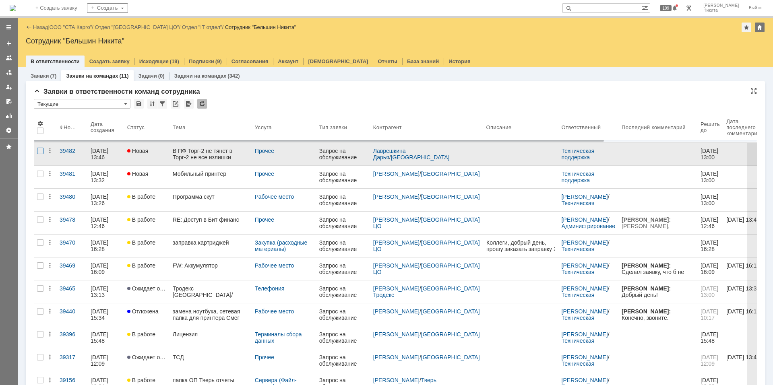
click at [41, 151] on div at bounding box center [40, 151] width 6 height 6
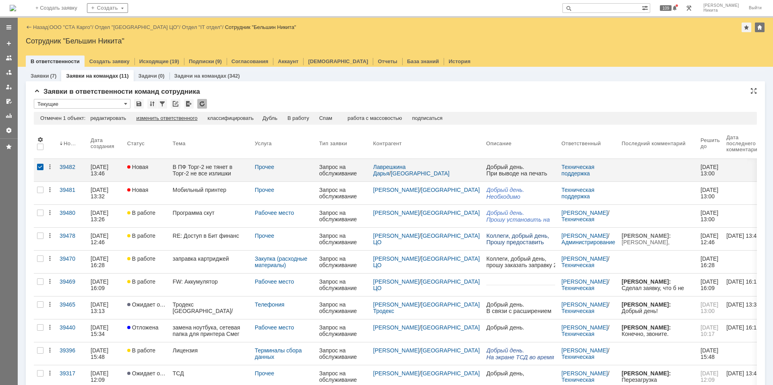
click at [172, 119] on div "изменить ответственного" at bounding box center [166, 118] width 61 height 6
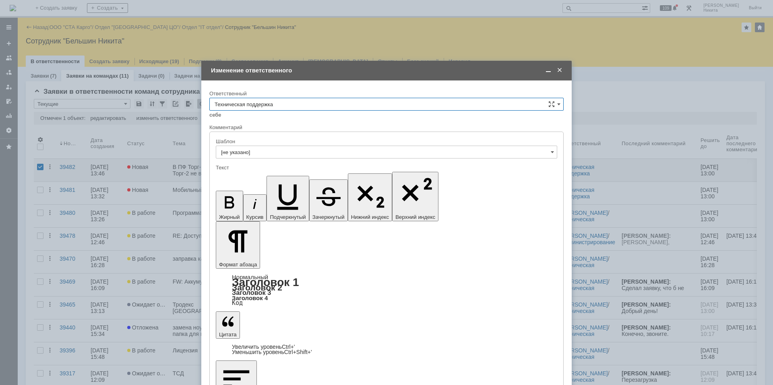
click at [336, 110] on input "Техническая поддержка" at bounding box center [386, 104] width 354 height 13
click at [315, 170] on span "Поддержка 1С" at bounding box center [387, 171] width 344 height 6
type input "Поддержка 1С"
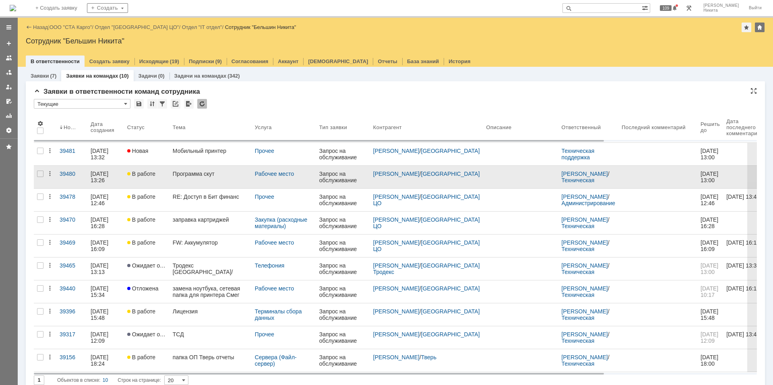
scroll to position [0, 0]
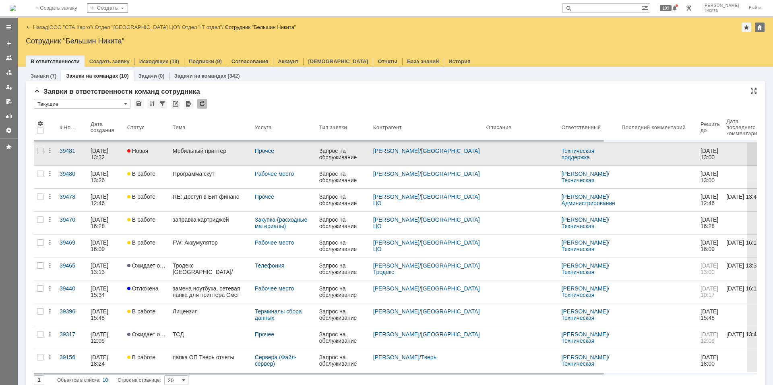
click at [200, 156] on link "Мобильный принтер" at bounding box center [210, 154] width 82 height 23
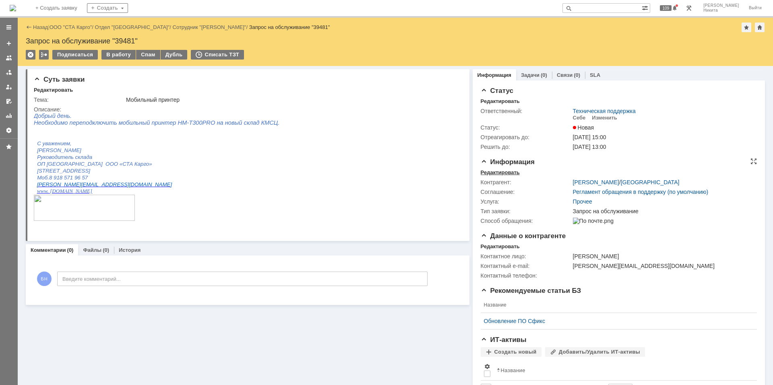
click at [501, 174] on div "Редактировать" at bounding box center [500, 172] width 39 height 6
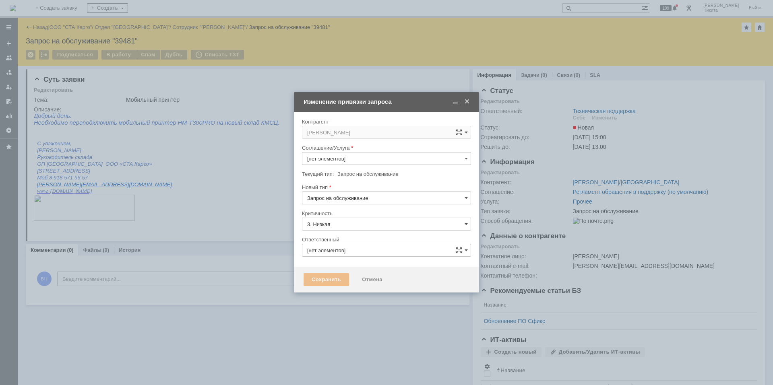
type input "Техническая поддержка"
type input "Прочее"
type input "[не указано]"
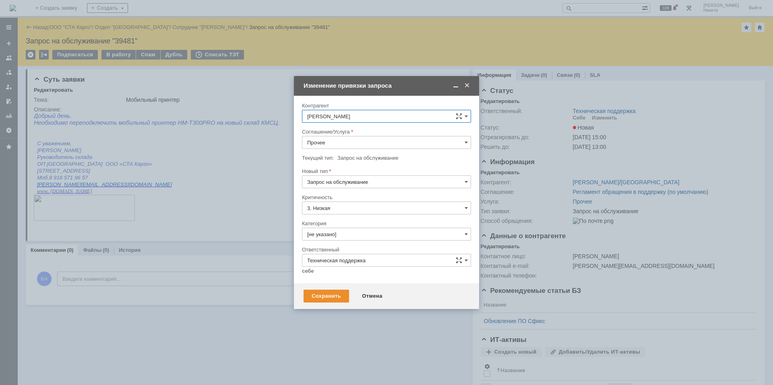
click at [344, 134] on div "Соглашение/Услуга" at bounding box center [385, 131] width 167 height 5
click at [347, 139] on input "Прочее" at bounding box center [386, 142] width 169 height 13
click at [357, 184] on span "Печать / Сканирование / Копирование" at bounding box center [386, 184] width 159 height 6
type input "Печать / Сканирование / Копирование"
click at [335, 231] on input "[не указано]" at bounding box center [386, 234] width 169 height 13
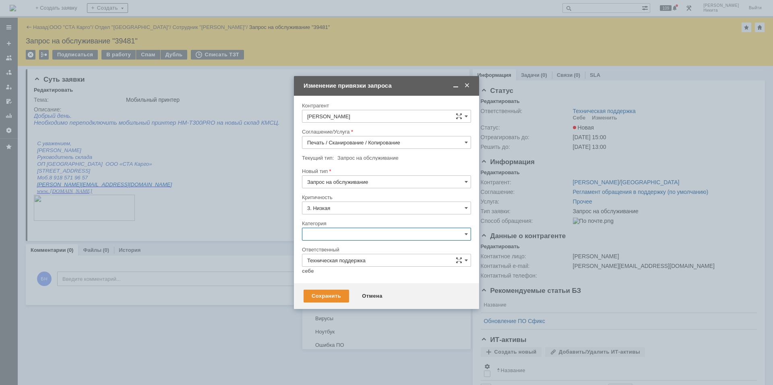
click at [349, 274] on div "Принтер" at bounding box center [386, 279] width 168 height 13
click at [310, 265] on input "Техническая поддержка" at bounding box center [386, 260] width 169 height 13
type input "Принтер"
click at [308, 271] on link "себе" at bounding box center [308, 271] width 12 height 6
type input "[PERSON_NAME]"
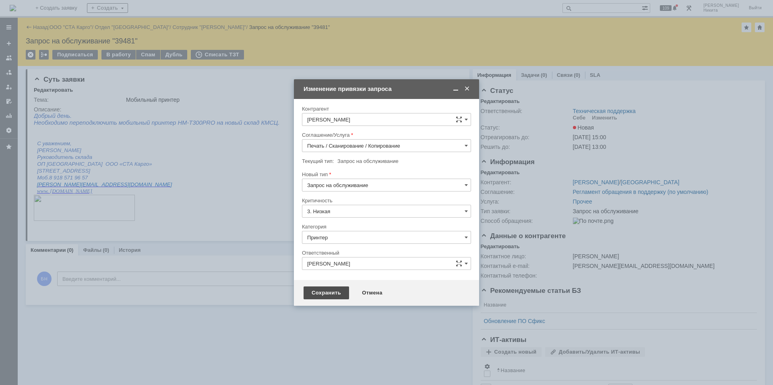
click at [321, 291] on div "Сохранить" at bounding box center [326, 293] width 45 height 13
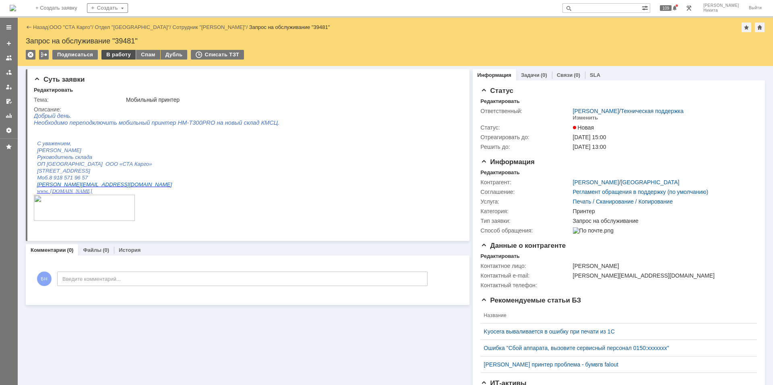
click at [125, 54] on div "В работу" at bounding box center [118, 55] width 34 height 10
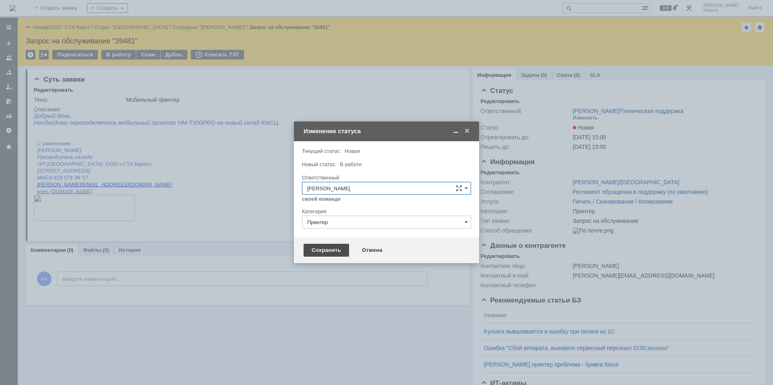
click at [340, 249] on div "Сохранить" at bounding box center [326, 250] width 45 height 13
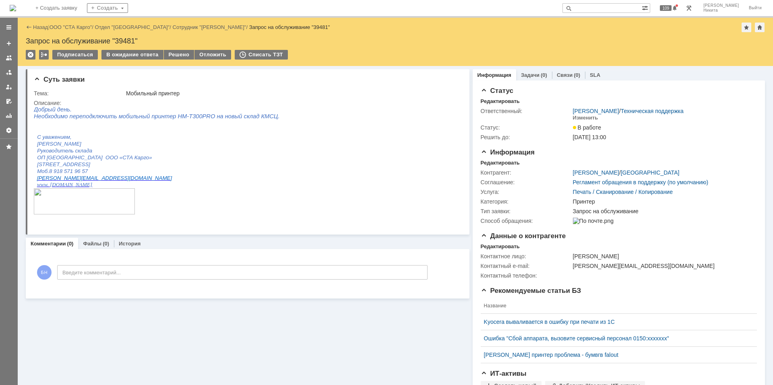
click at [16, 5] on img at bounding box center [13, 8] width 6 height 6
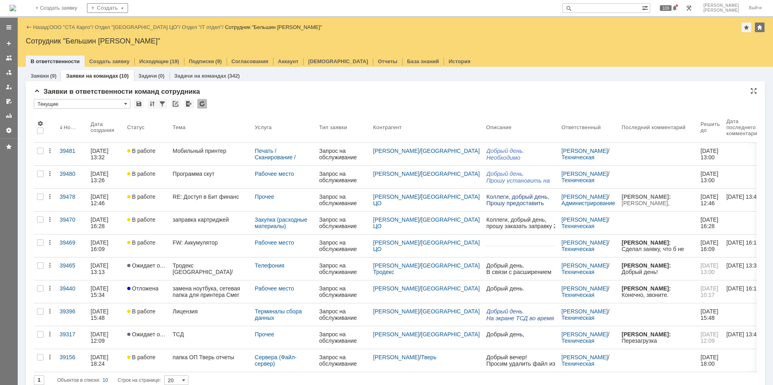
click at [202, 105] on div at bounding box center [202, 104] width 10 height 10
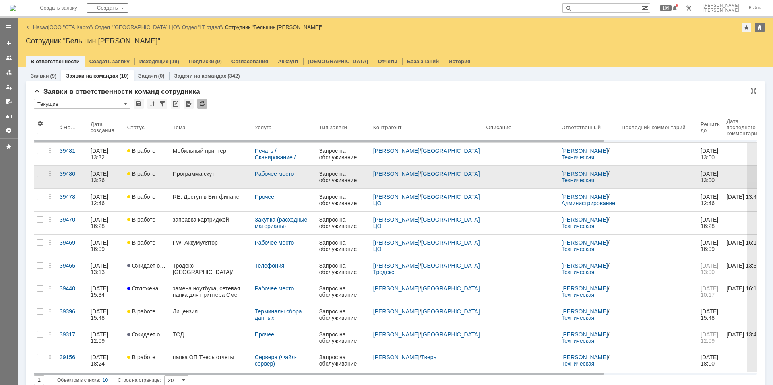
click at [196, 172] on div "Программа скут" at bounding box center [211, 174] width 76 height 6
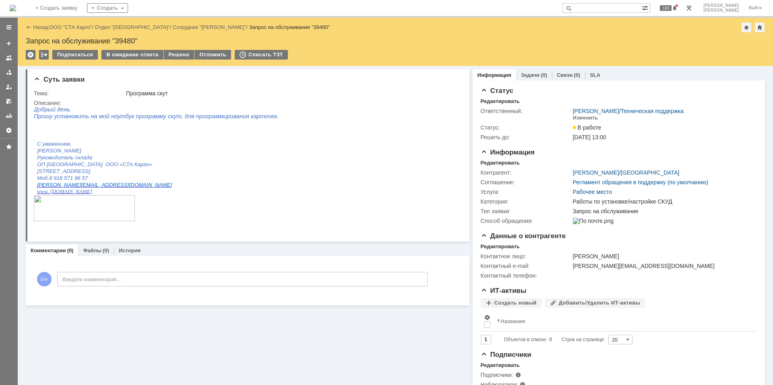
click at [255, 159] on p "Руководитель склада" at bounding box center [165, 157] width 257 height 7
click at [171, 54] on div "Решено" at bounding box center [179, 55] width 31 height 10
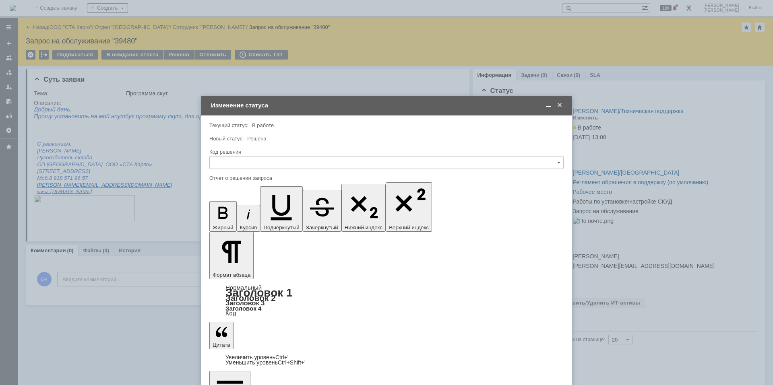
click at [275, 172] on div at bounding box center [386, 172] width 354 height 6
click at [270, 169] on input "text" at bounding box center [386, 162] width 354 height 13
click at [228, 264] on div "Решено" at bounding box center [386, 270] width 353 height 13
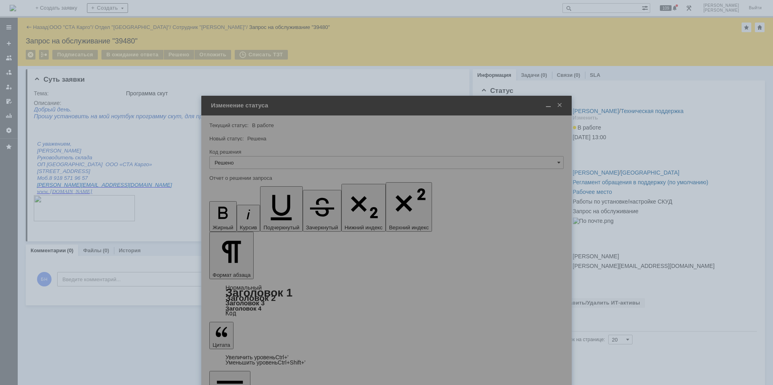
type input "Решено"
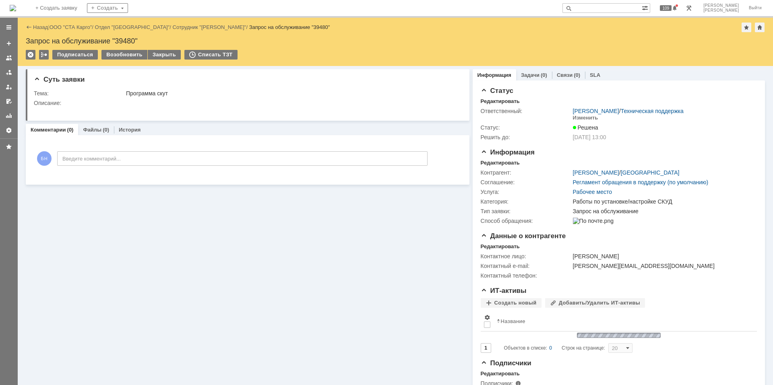
click at [16, 11] on img at bounding box center [13, 8] width 6 height 6
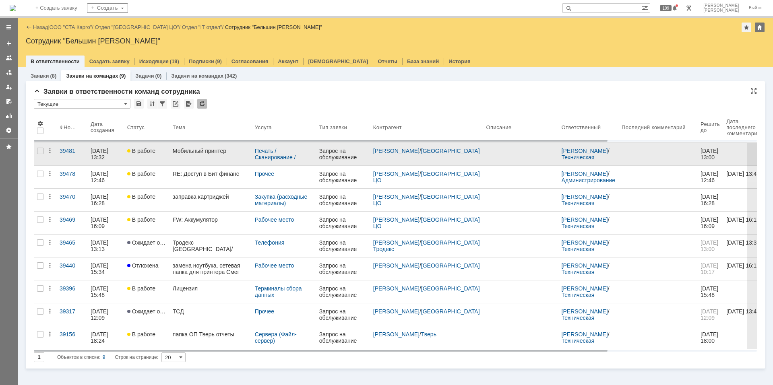
click at [198, 157] on link "Мобильный принтер" at bounding box center [210, 154] width 82 height 23
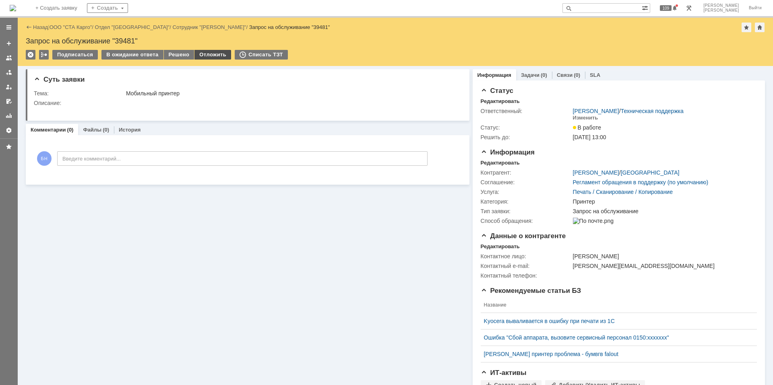
click at [194, 50] on div "Отложить" at bounding box center [212, 55] width 37 height 10
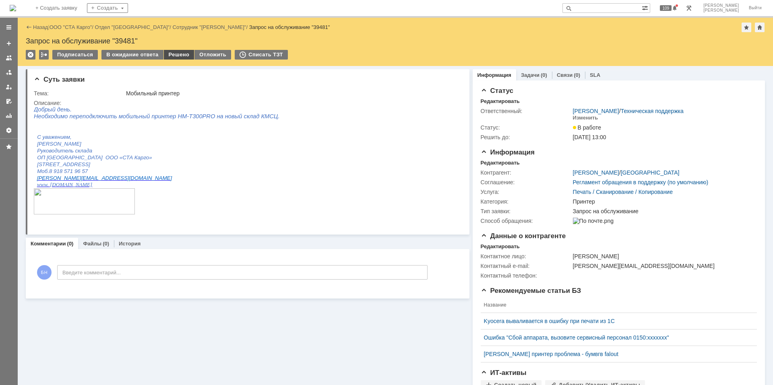
click at [182, 57] on div "Решено" at bounding box center [179, 55] width 31 height 10
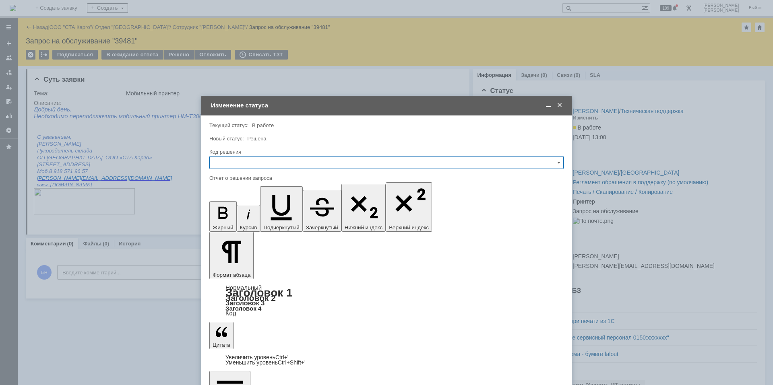
click at [238, 154] on div "Код решения" at bounding box center [385, 151] width 353 height 5
click at [241, 172] on div at bounding box center [386, 172] width 354 height 6
click at [238, 162] on input "text" at bounding box center [386, 162] width 354 height 13
click at [219, 270] on span "Решено" at bounding box center [387, 270] width 344 height 6
type input "Решено"
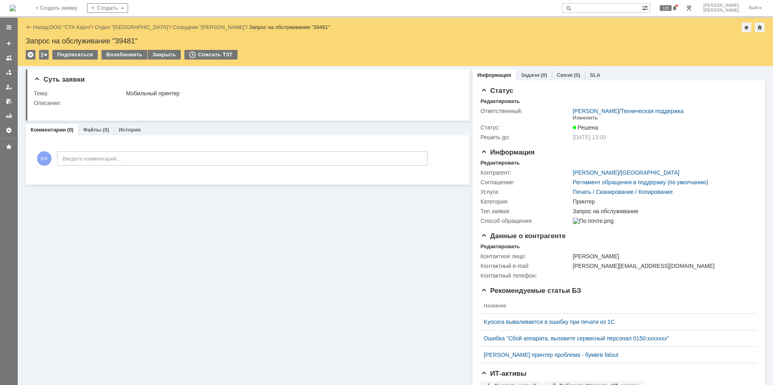
click at [16, 7] on img at bounding box center [13, 8] width 6 height 6
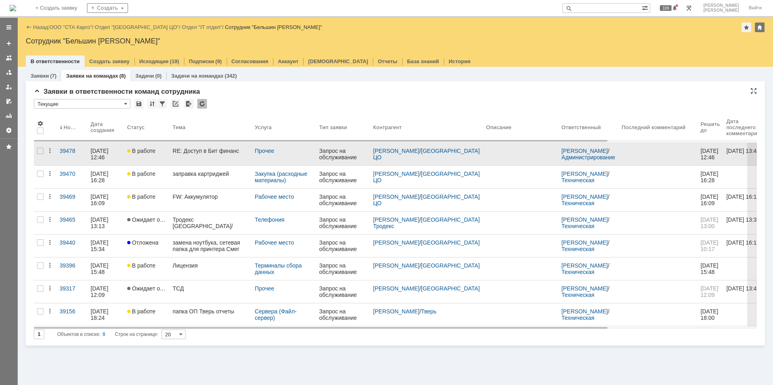
click at [192, 157] on link "RE: Доступ в Бит финанс" at bounding box center [210, 154] width 82 height 23
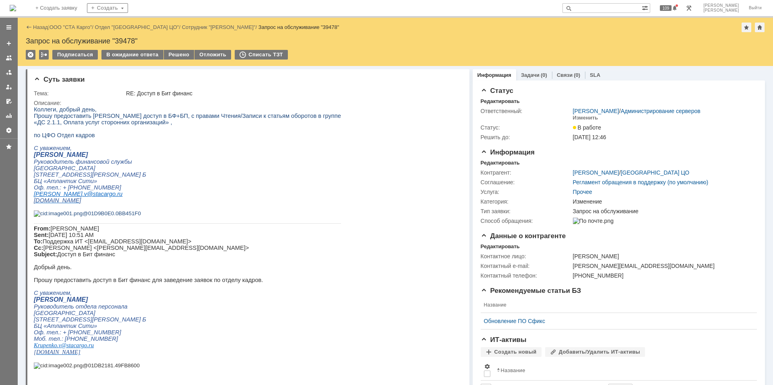
click at [166, 165] on p "Руководитель финансовой службы" at bounding box center [187, 162] width 307 height 6
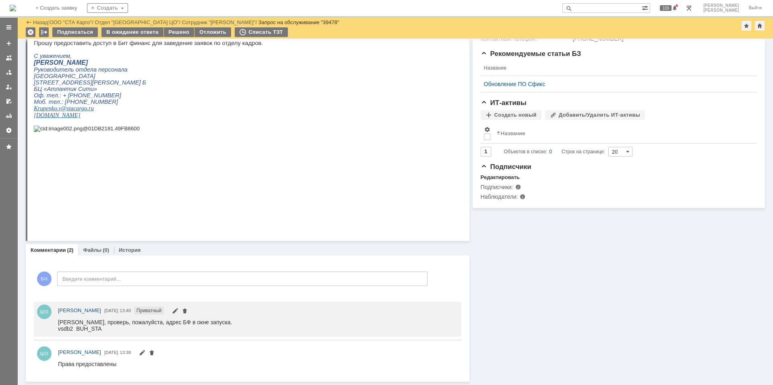
click at [368, 150] on html "Коллеги, добрый день, Прошу предоставить Крупенко Виктории доступ в БФ+БП, с пр…" at bounding box center [244, 13] width 421 height 289
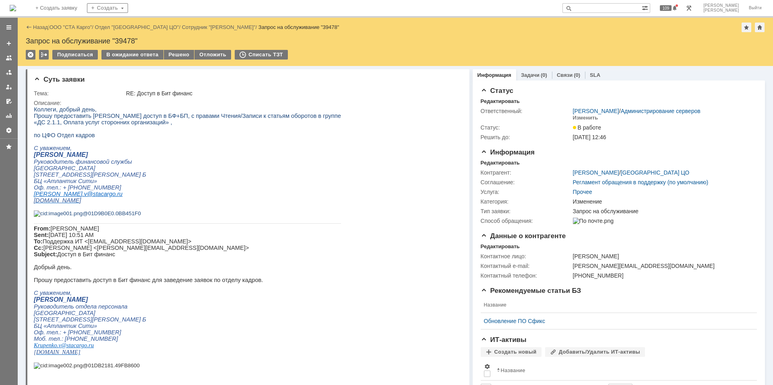
click at [338, 189] on html "Коллеги, добрый день, Прошу предоставить Крупенко Виктории доступ в БФ+БП, с пр…" at bounding box center [244, 250] width 421 height 289
click at [147, 184] on p "БЦ «Атлантик Сити»" at bounding box center [187, 181] width 307 height 6
click at [169, 56] on div "Решено" at bounding box center [179, 55] width 31 height 10
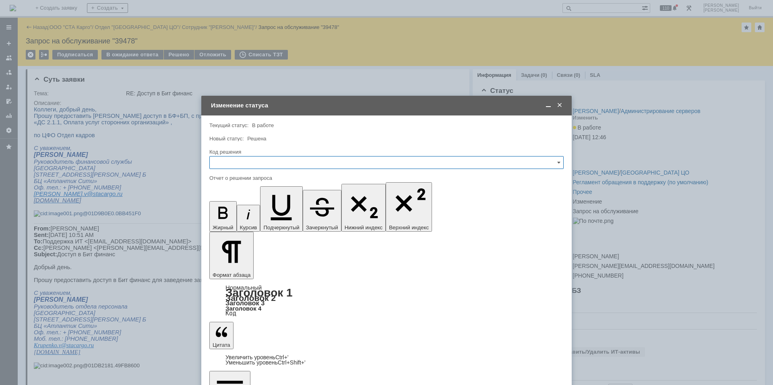
click at [248, 153] on div "Код решения" at bounding box center [385, 151] width 353 height 5
click at [248, 158] on input "text" at bounding box center [386, 162] width 354 height 13
click at [245, 267] on div "Решено" at bounding box center [386, 270] width 353 height 13
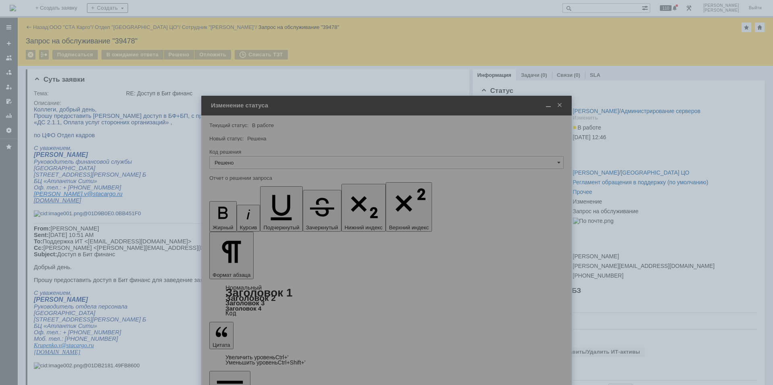
type input "Решено"
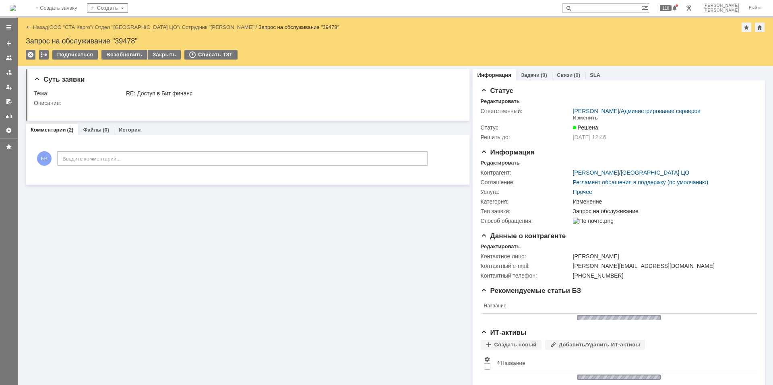
click at [16, 10] on img at bounding box center [13, 8] width 6 height 6
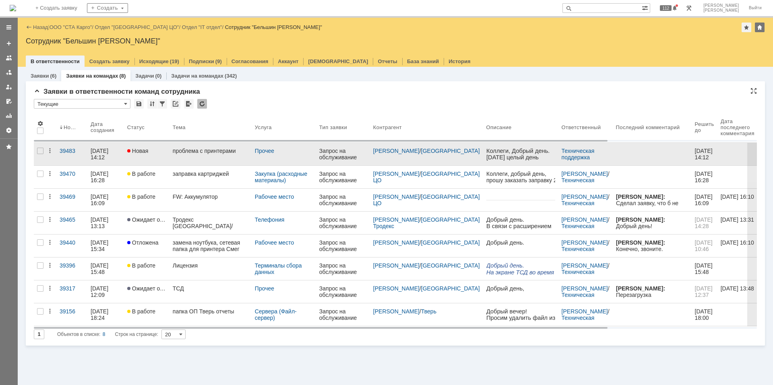
click at [218, 155] on link "проблема с принтерами" at bounding box center [210, 154] width 82 height 23
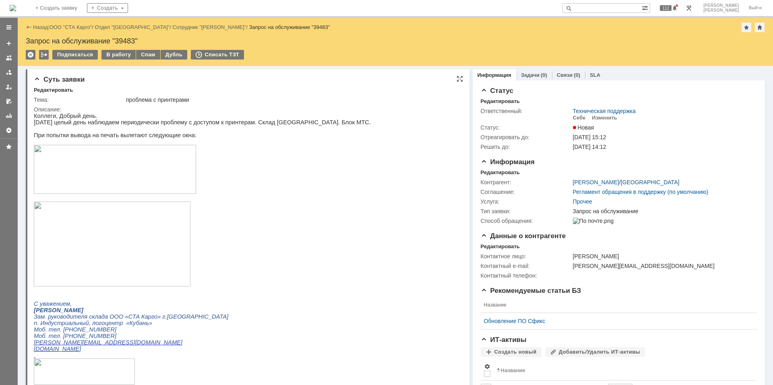
click at [308, 169] on p at bounding box center [202, 170] width 337 height 50
click at [489, 171] on div "Редактировать" at bounding box center [500, 172] width 39 height 6
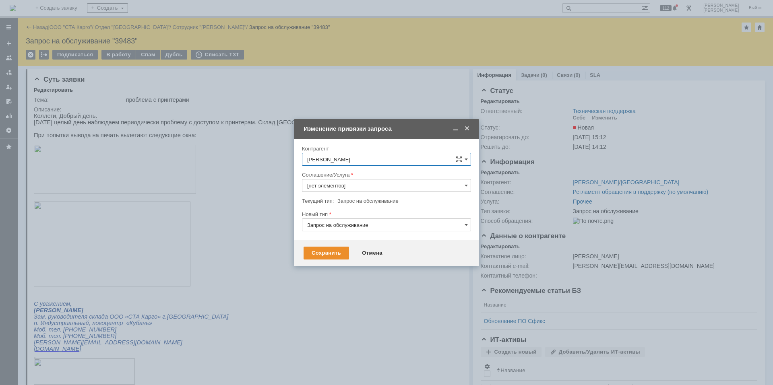
type input "Прочее"
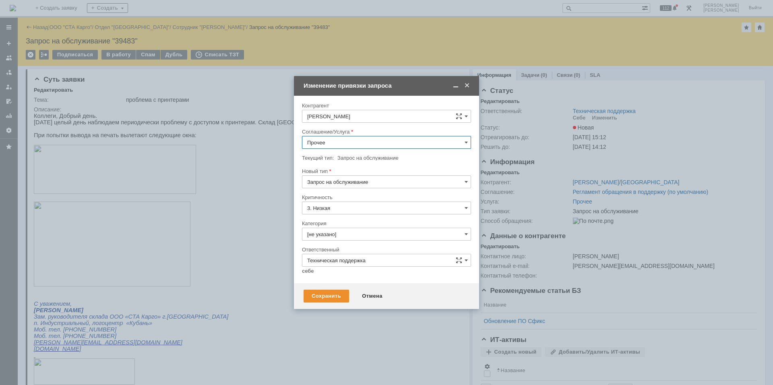
click at [331, 146] on input "Прочее" at bounding box center [386, 142] width 169 height 13
click at [340, 219] on div "Печать / Сканирование / Копирование" at bounding box center [386, 224] width 168 height 13
type input "Печать / Сканирование / Копирование"
click at [333, 235] on input "[не указано]" at bounding box center [386, 234] width 169 height 13
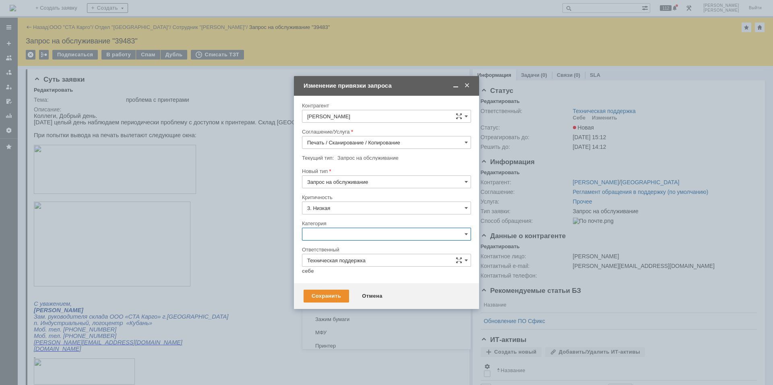
scroll to position [201, 0]
click at [339, 274] on span "Принтер" at bounding box center [386, 274] width 159 height 6
type input "Принтер"
click at [331, 295] on div "Сохранить" at bounding box center [326, 296] width 45 height 13
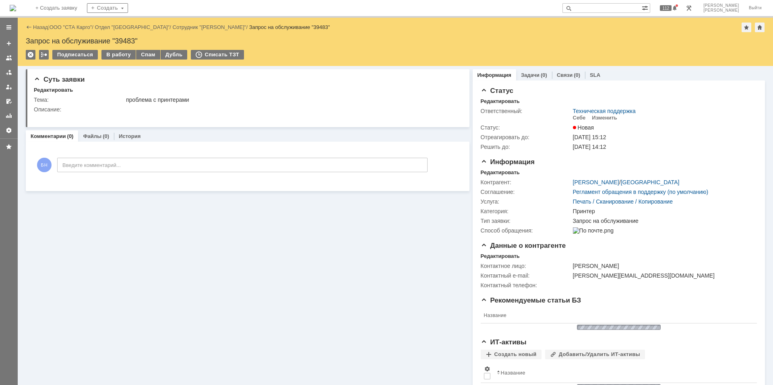
scroll to position [0, 0]
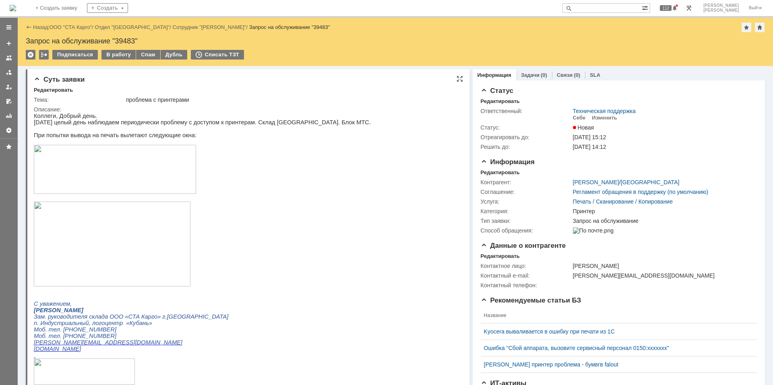
click at [271, 200] on p at bounding box center [202, 198] width 337 height 6
click at [208, 191] on p at bounding box center [202, 170] width 337 height 50
click at [290, 242] on p at bounding box center [202, 245] width 337 height 86
click at [16, 7] on img at bounding box center [13, 8] width 6 height 6
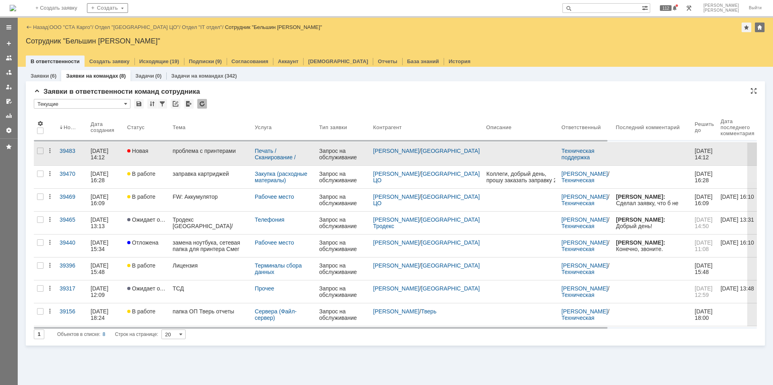
click at [202, 149] on div "проблема с принтерами" at bounding box center [211, 151] width 76 height 6
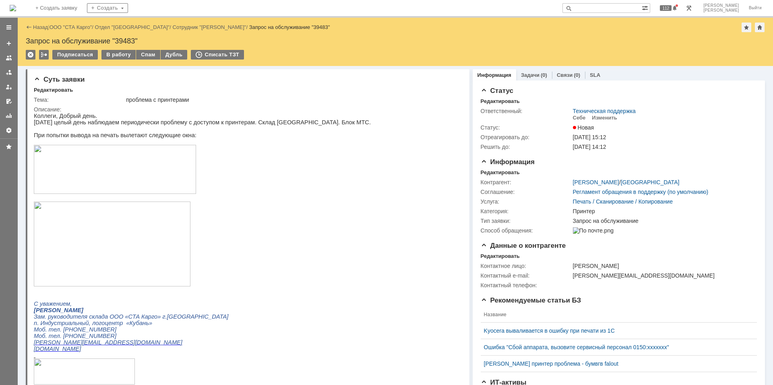
click at [16, 8] on img at bounding box center [13, 8] width 6 height 6
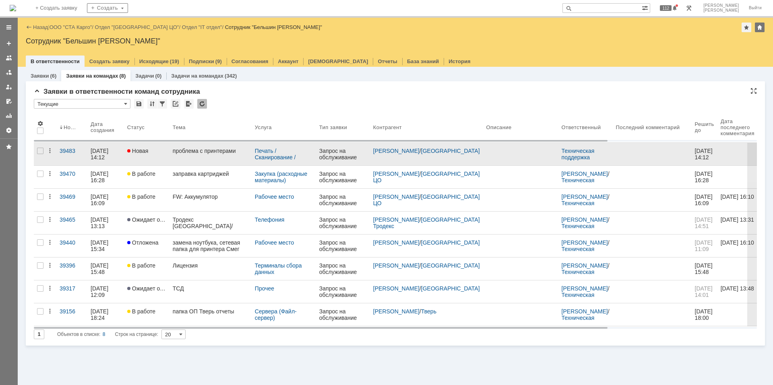
click at [190, 155] on link "проблема с принтерами" at bounding box center [210, 154] width 82 height 23
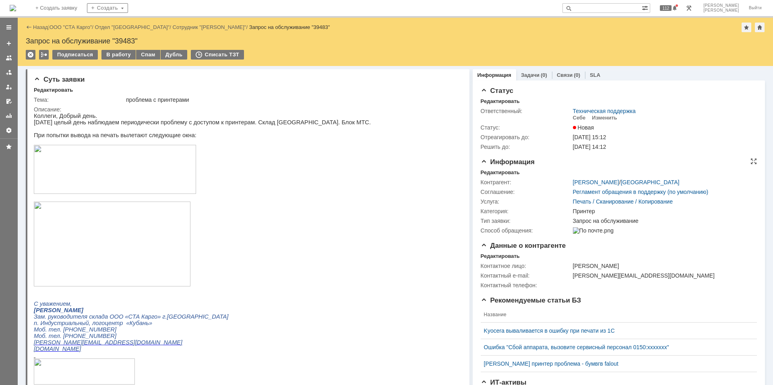
click at [498, 177] on div "Контрагент: Кузнецов Юрий / Краснодар Соглашение: Регламент обращения в поддерж…" at bounding box center [619, 206] width 276 height 60
click at [498, 173] on div "Редактировать" at bounding box center [500, 172] width 39 height 6
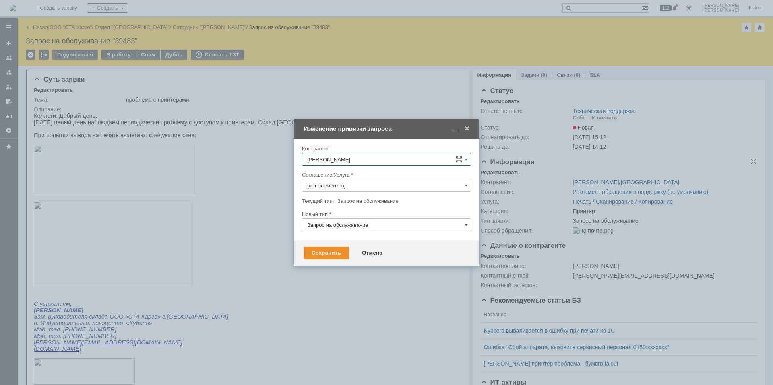
type input "Печать / Сканирование / Копирование"
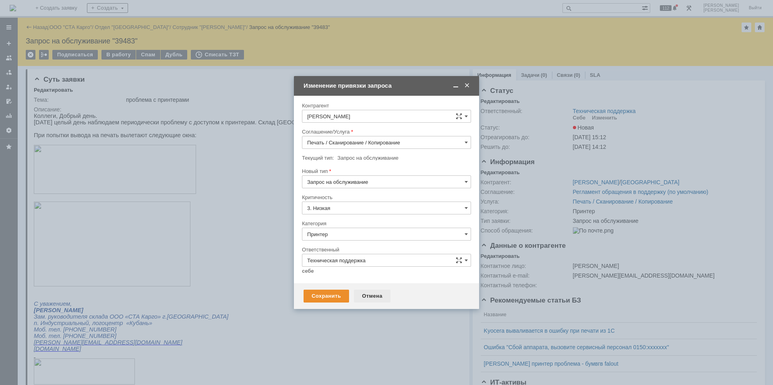
click at [364, 295] on div "Отмена" at bounding box center [372, 296] width 37 height 13
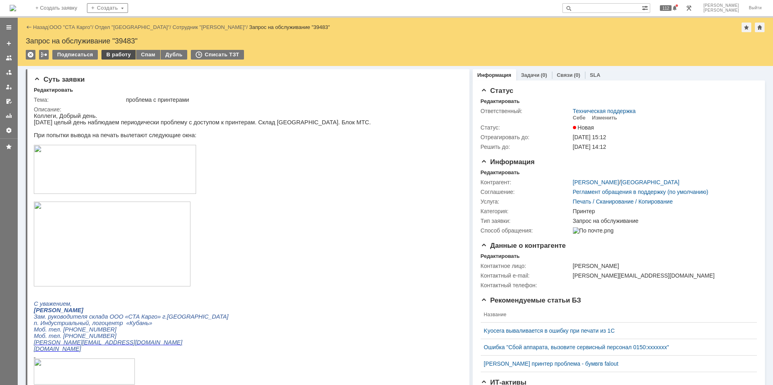
click at [108, 54] on div "В работу" at bounding box center [118, 55] width 34 height 10
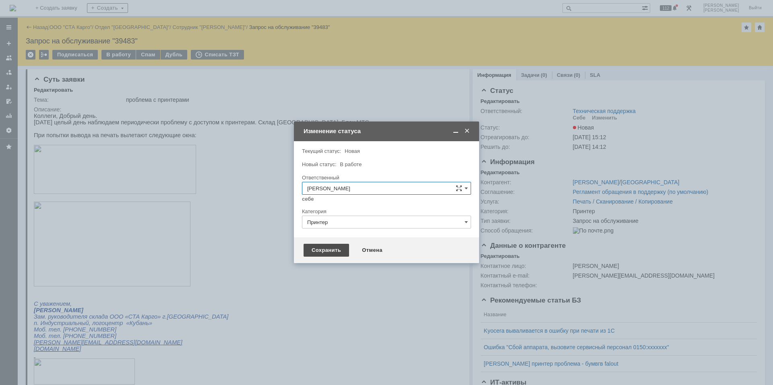
click at [318, 255] on div "Сохранить" at bounding box center [326, 250] width 45 height 13
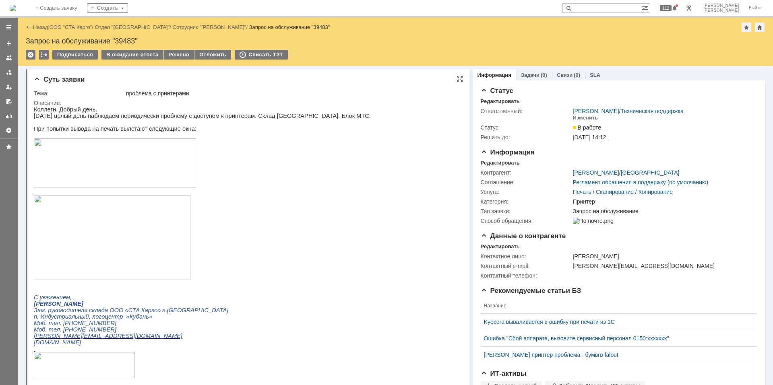
click at [249, 143] on p at bounding box center [202, 163] width 337 height 50
click at [16, 11] on img at bounding box center [13, 8] width 6 height 6
